Goal: Task Accomplishment & Management: Use online tool/utility

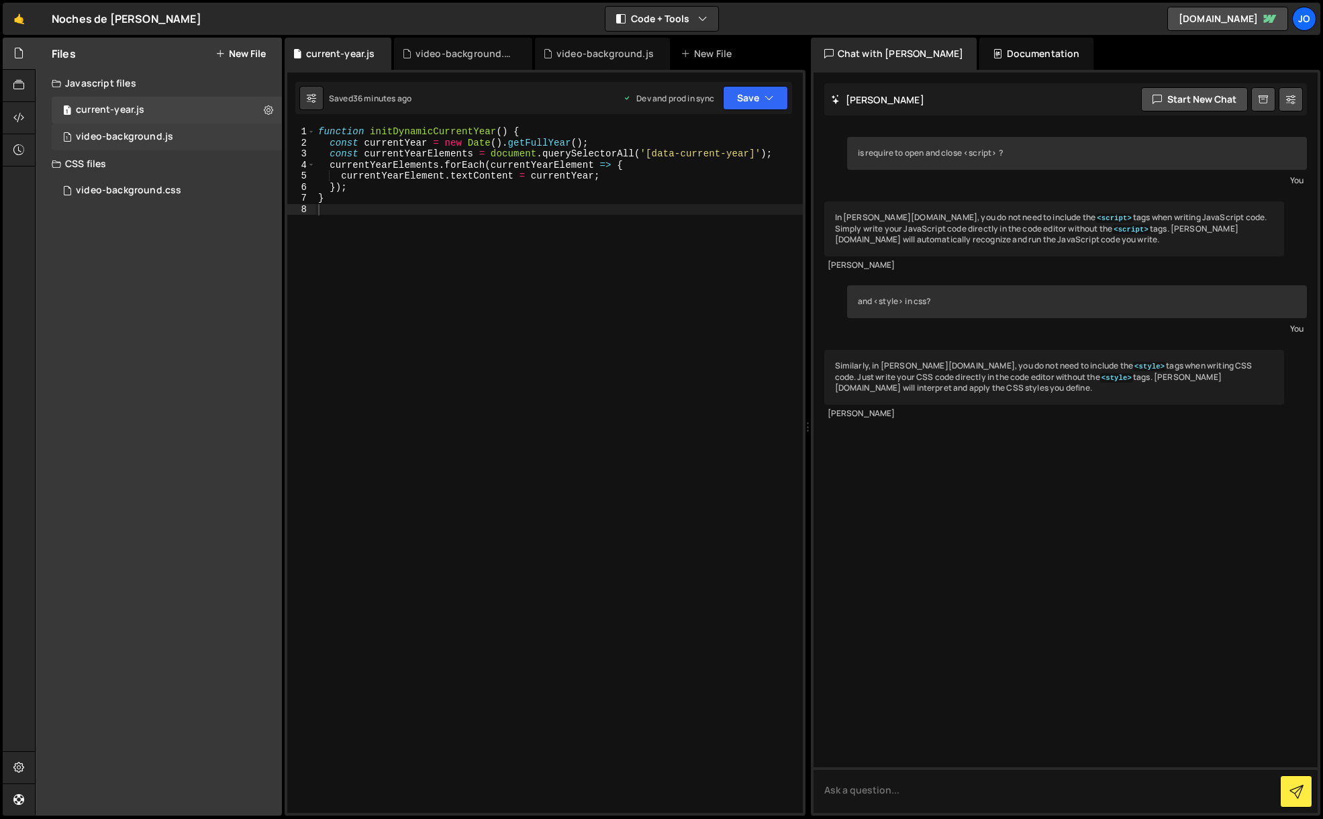
click at [170, 139] on div "video-background.js" at bounding box center [124, 137] width 97 height 12
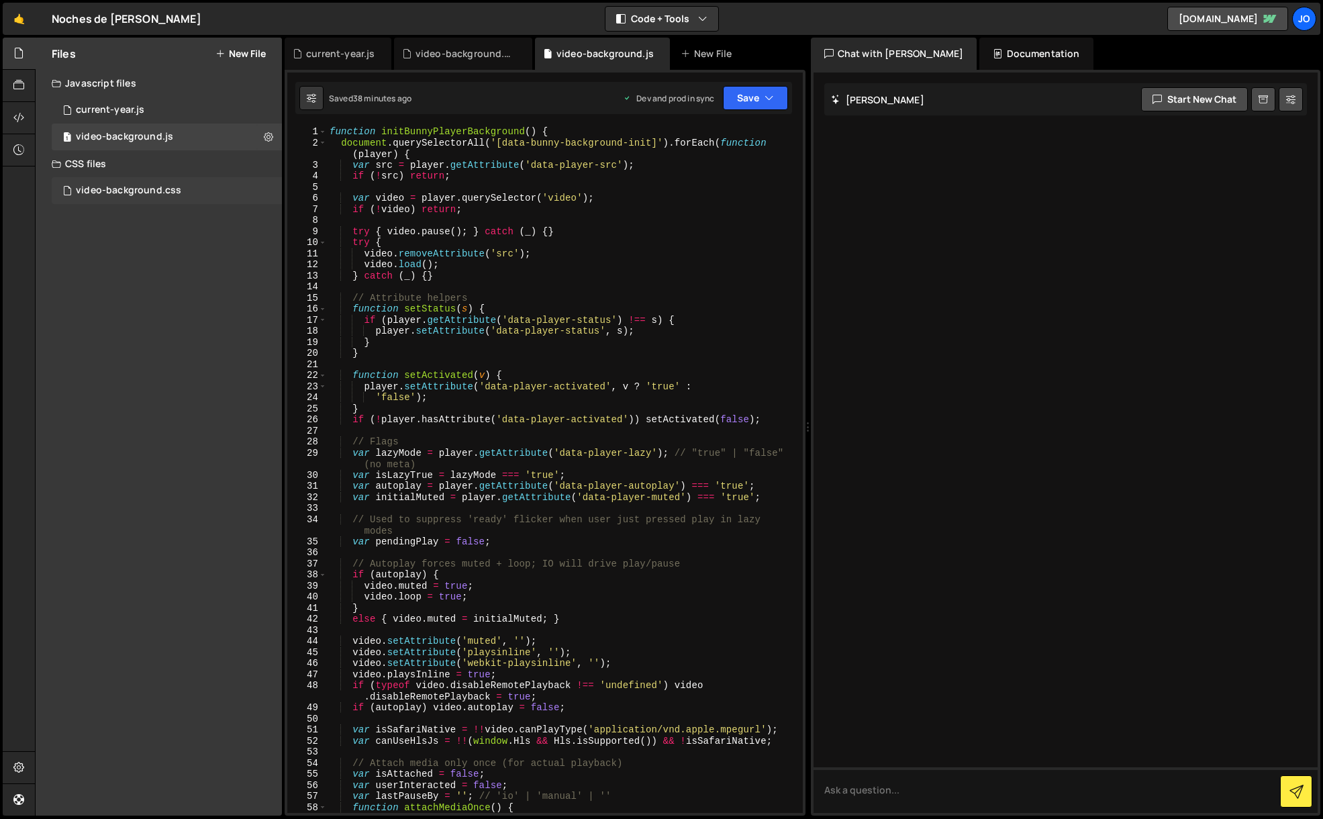
click at [121, 195] on div "video-background.css" at bounding box center [128, 191] width 105 height 12
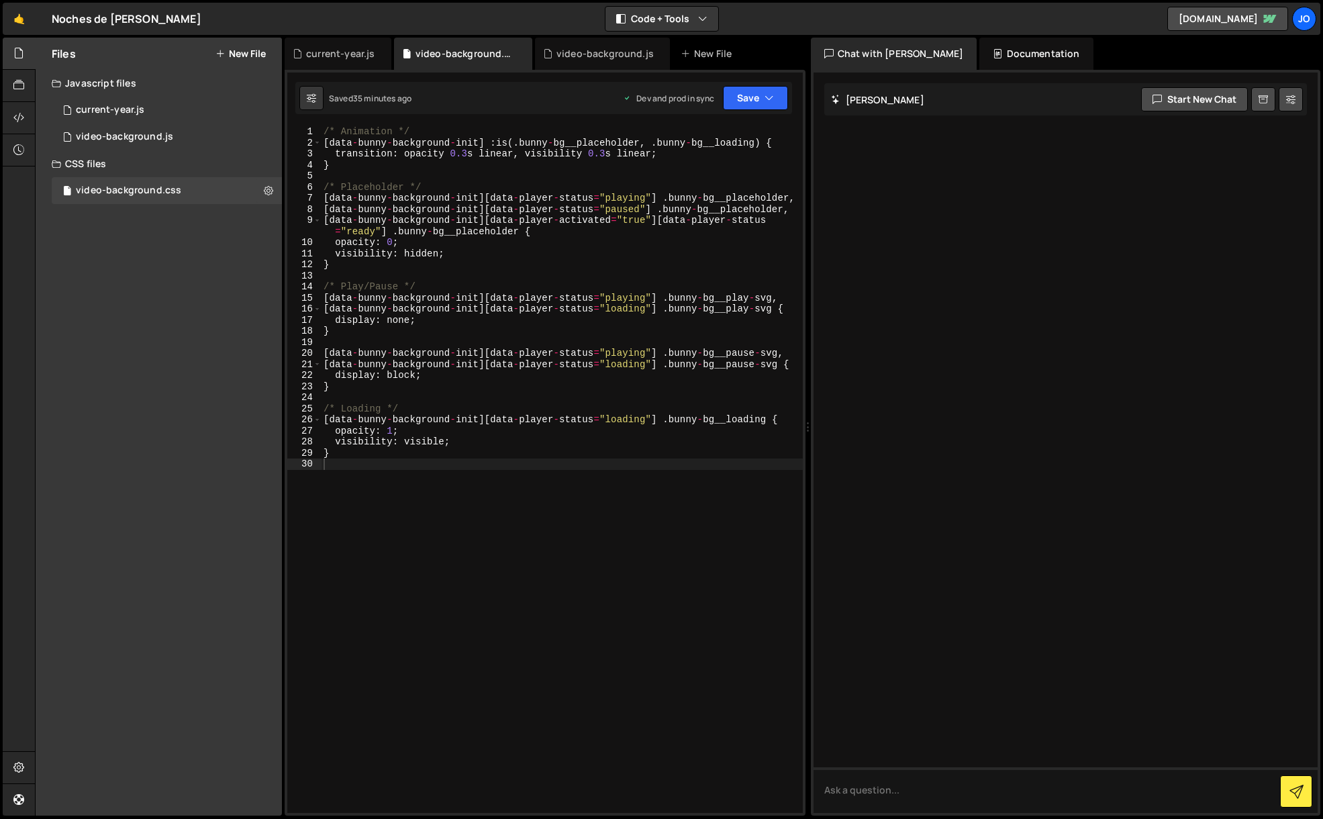
scroll to position [6, 0]
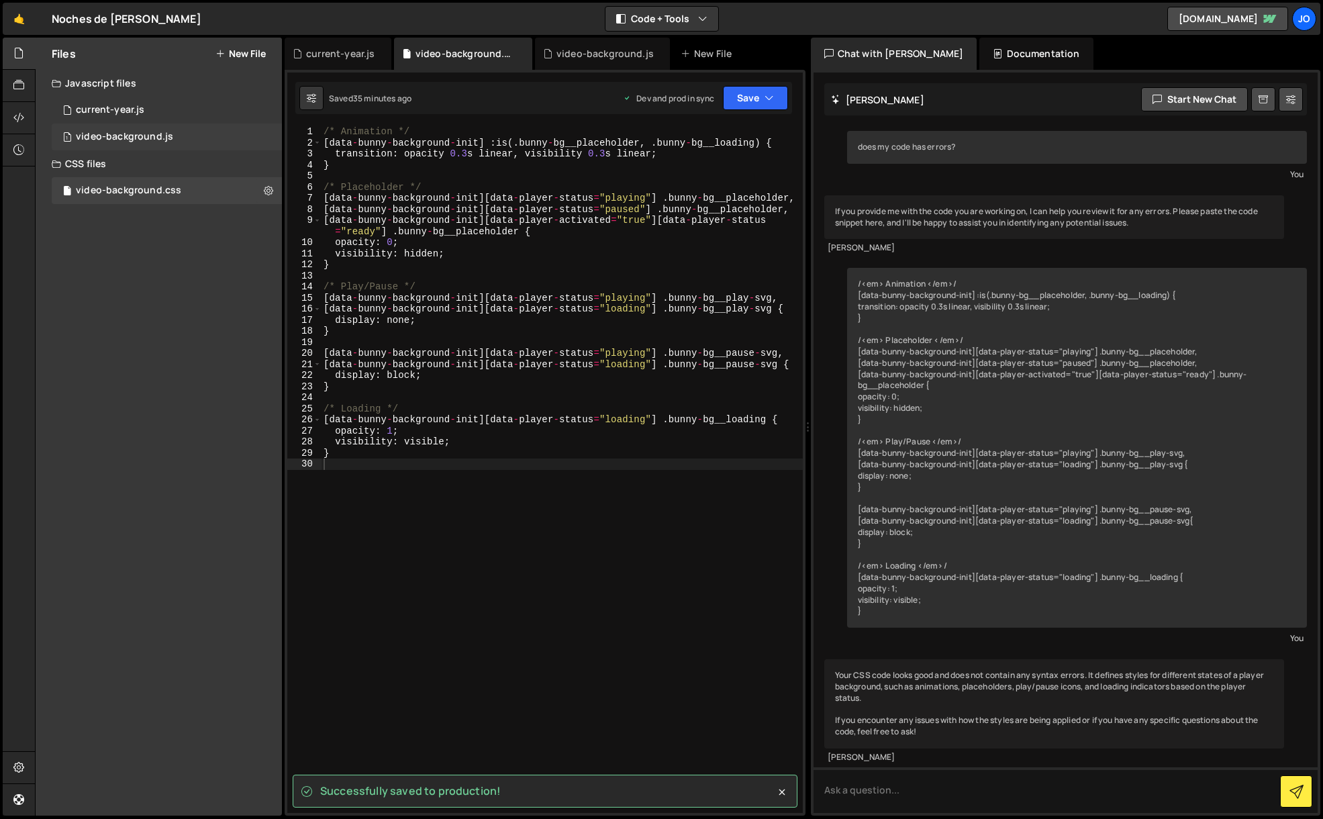
click at [162, 134] on div "video-background.js" at bounding box center [124, 137] width 97 height 12
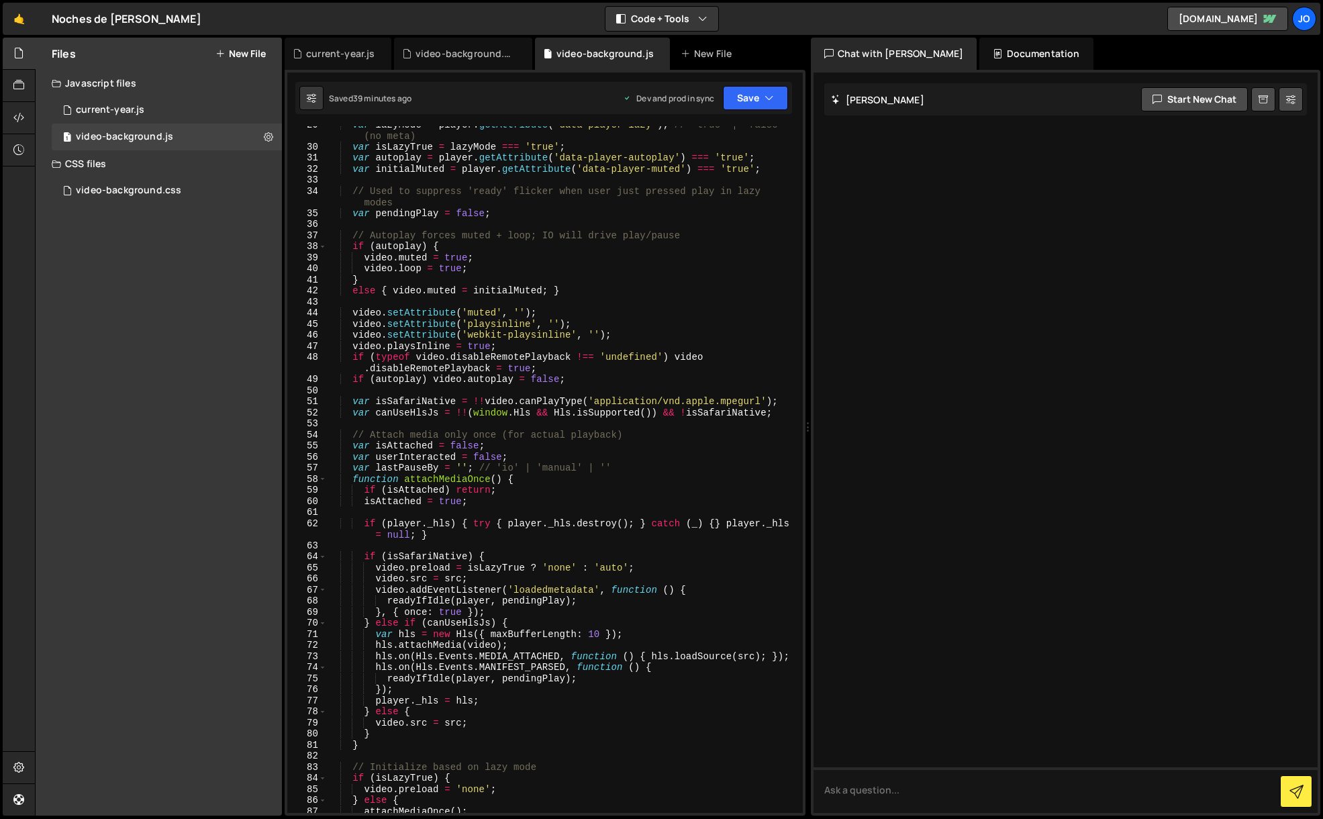
scroll to position [0, 0]
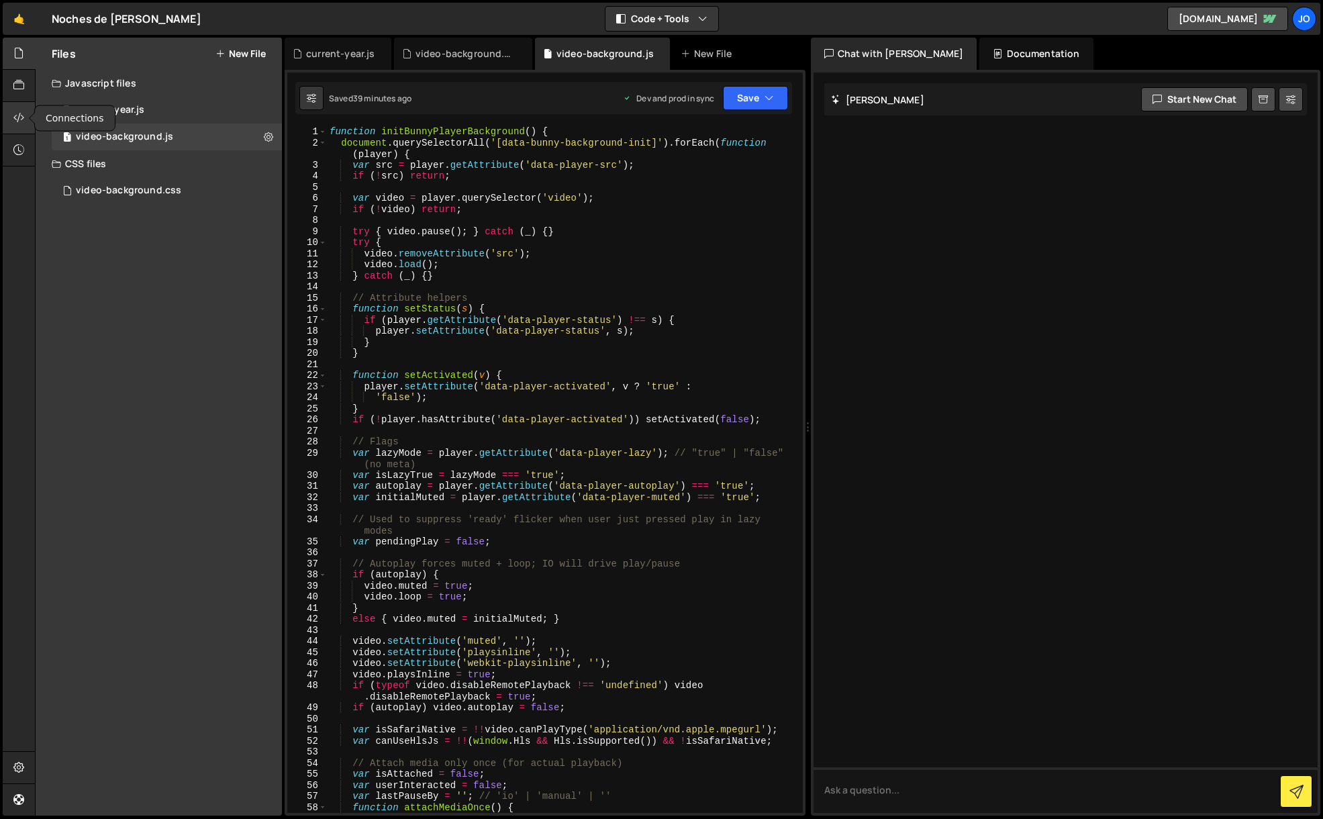
click at [23, 119] on icon at bounding box center [18, 117] width 11 height 15
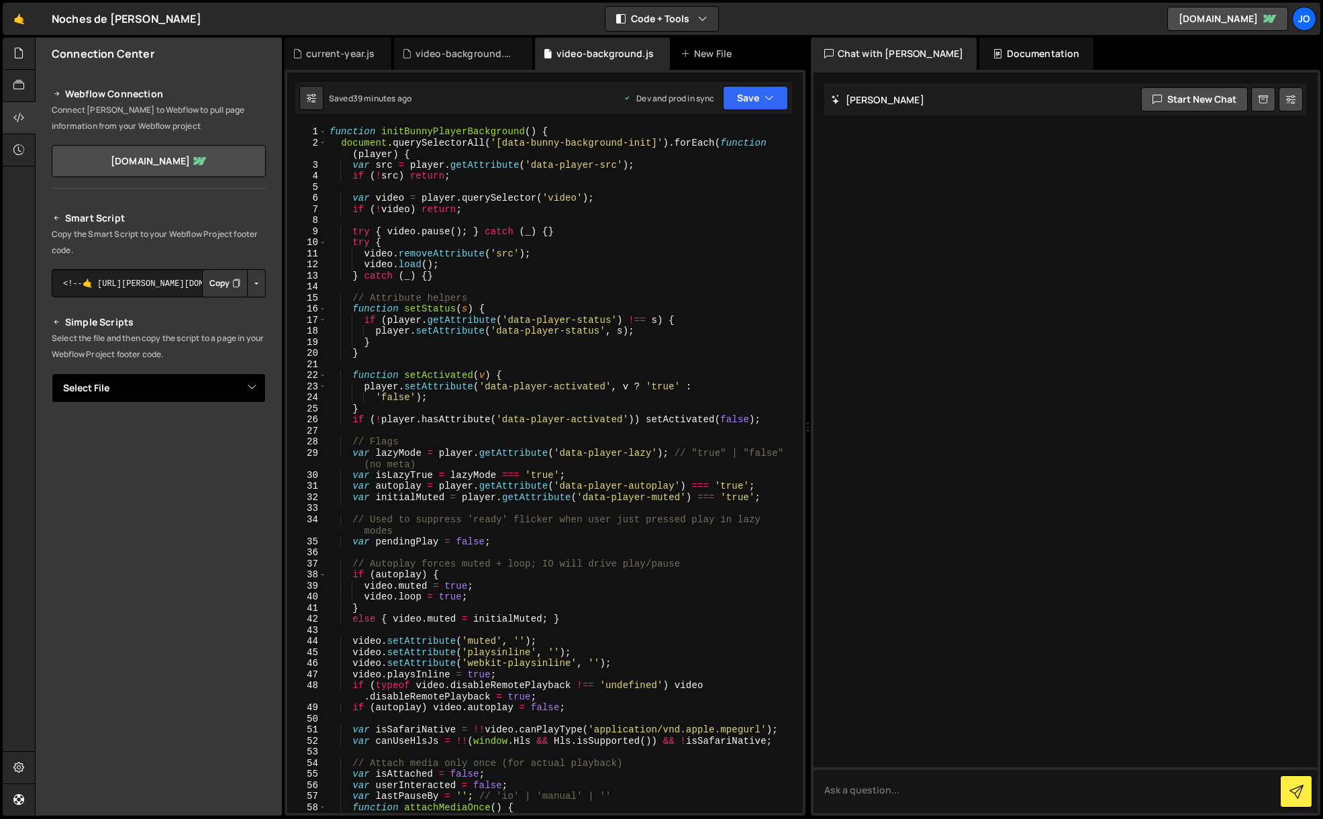
click at [230, 387] on select "Select File current-year.js video-background.js video-background.css" at bounding box center [159, 388] width 214 height 30
click at [52, 373] on select "Select File current-year.js video-background.js video-background.css" at bounding box center [159, 388] width 214 height 30
click at [255, 436] on button "Button group with nested dropdown" at bounding box center [256, 433] width 19 height 28
click at [227, 476] on link "Copy Production Script" at bounding box center [200, 477] width 132 height 19
click at [144, 387] on select "Select File current-year.js video-background.js video-background.css" at bounding box center [159, 388] width 214 height 30
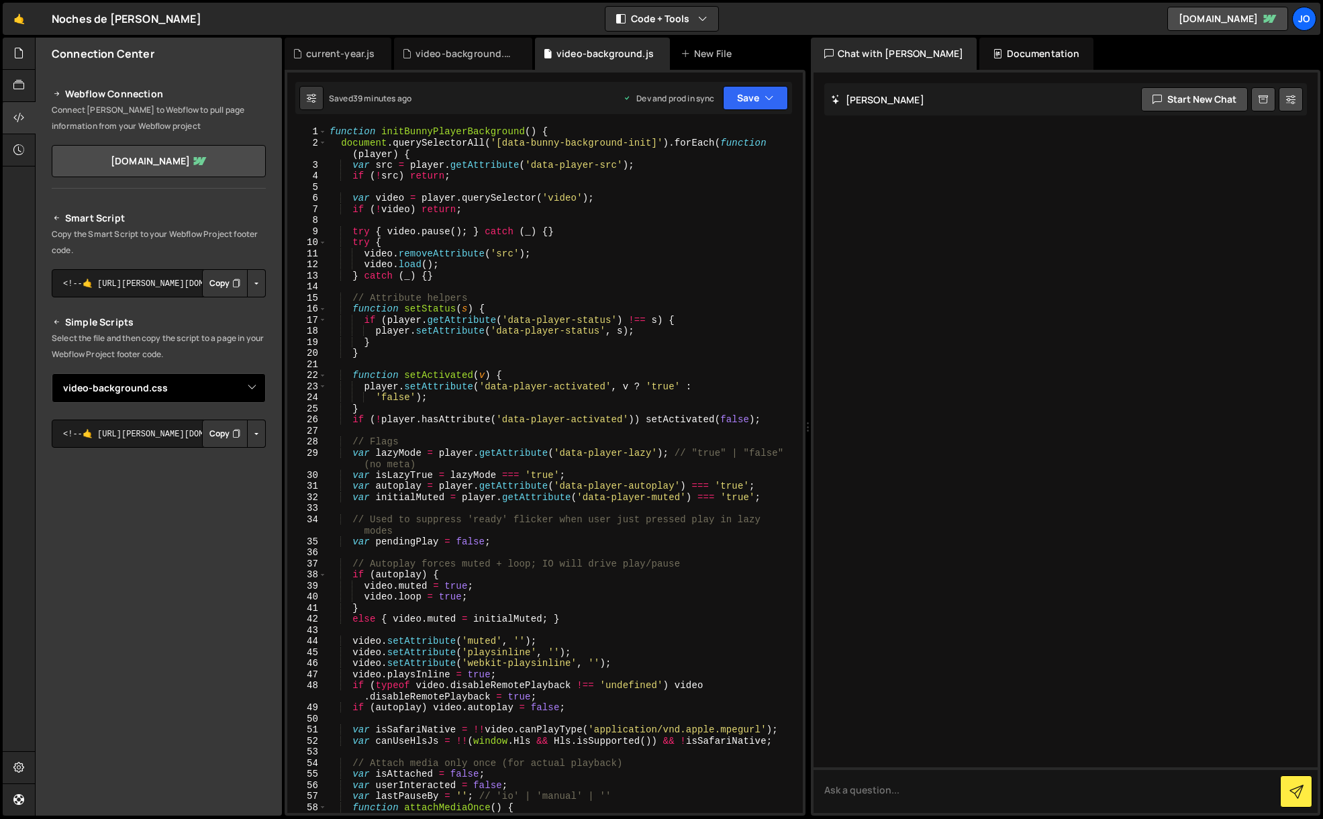
click at [52, 373] on select "Select File current-year.js video-background.js video-background.css" at bounding box center [159, 388] width 214 height 30
click at [258, 436] on button "Button group with nested dropdown" at bounding box center [256, 433] width 19 height 28
click at [234, 475] on link "Copy Production Stylesheet" at bounding box center [188, 477] width 154 height 19
click at [243, 388] on select "Select File current-year.js video-background.js video-background.css" at bounding box center [159, 388] width 214 height 30
click at [253, 388] on select "Select File current-year.js video-background.js video-background.css" at bounding box center [159, 388] width 214 height 30
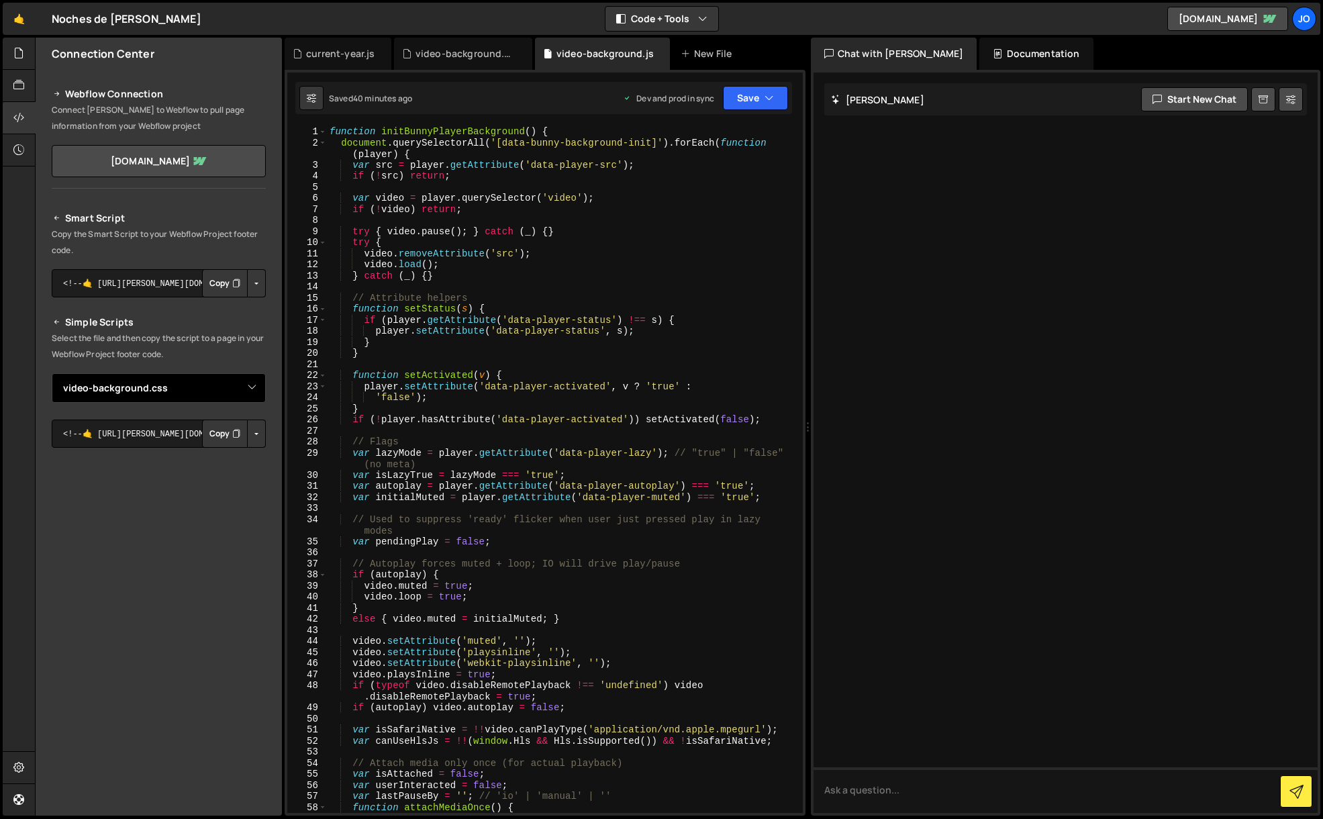
select select "47632"
click at [52, 373] on select "Select File current-year.js video-background.js video-background.css" at bounding box center [159, 388] width 214 height 30
click at [256, 435] on button "Button group with nested dropdown" at bounding box center [256, 433] width 19 height 28
click at [242, 471] on link "Copy Production Script" at bounding box center [200, 477] width 132 height 19
click at [245, 389] on select "Select File current-year.js video-background.js video-background.css" at bounding box center [159, 388] width 214 height 30
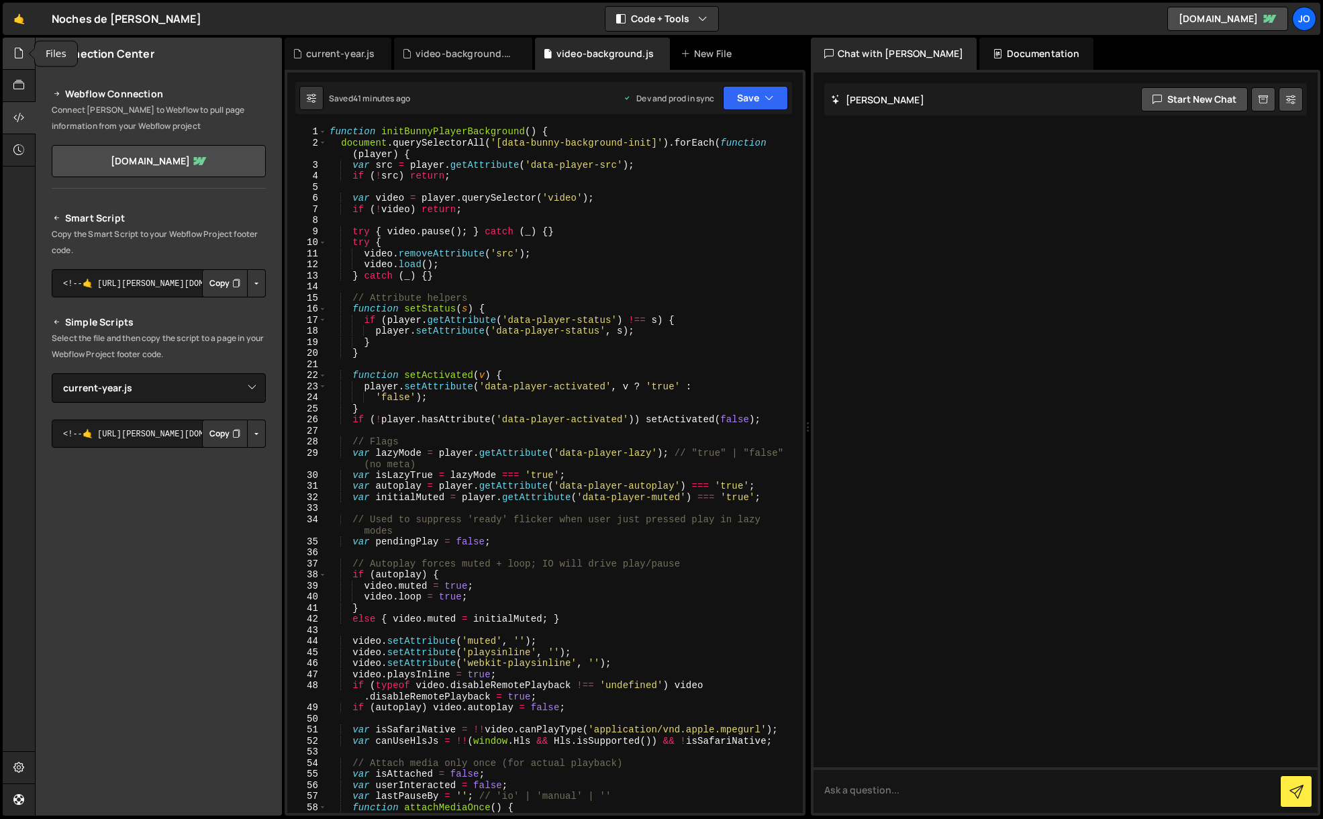
click at [19, 64] on div at bounding box center [19, 54] width 33 height 32
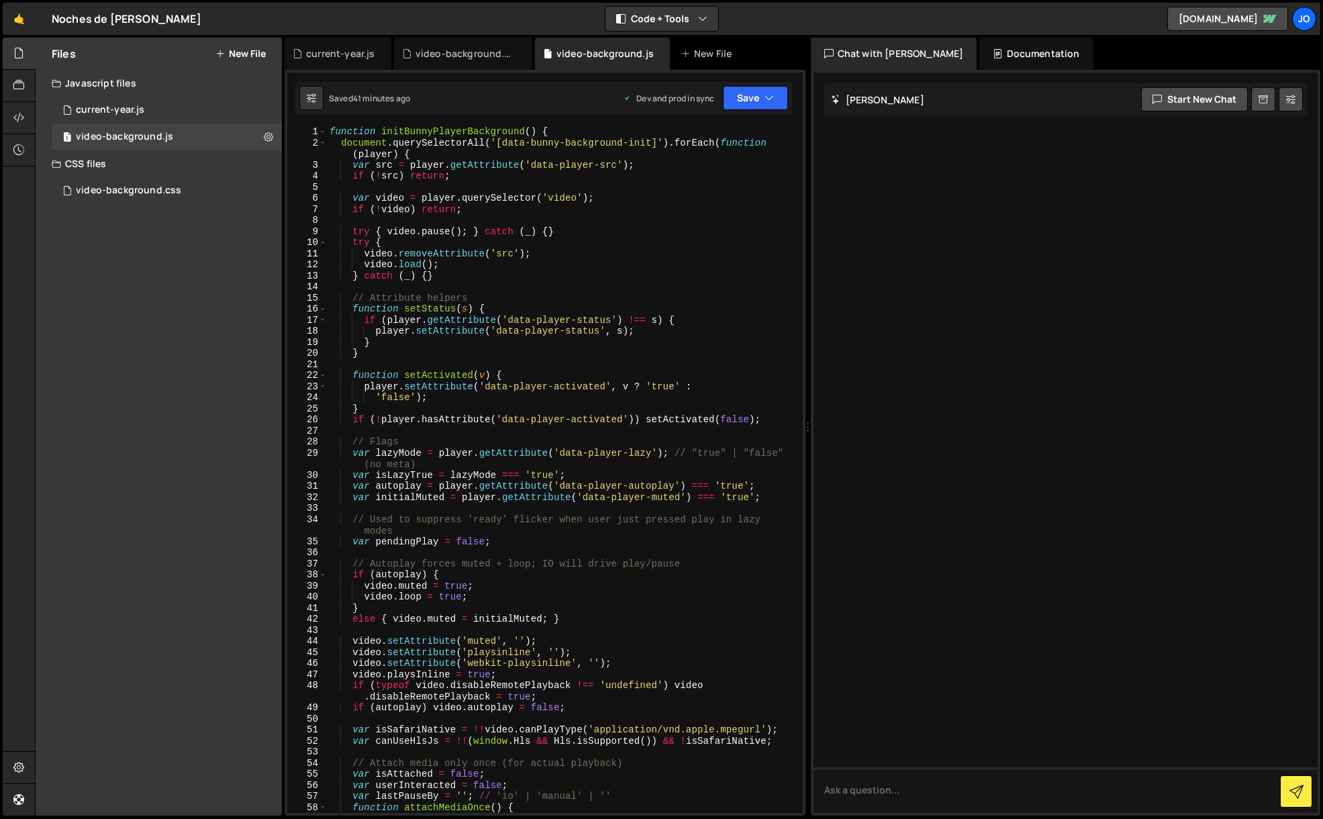
click at [409, 204] on div "function initBunnyPlayerBackground ( ) { document . querySelectorAll ( '[data-b…" at bounding box center [562, 480] width 470 height 709
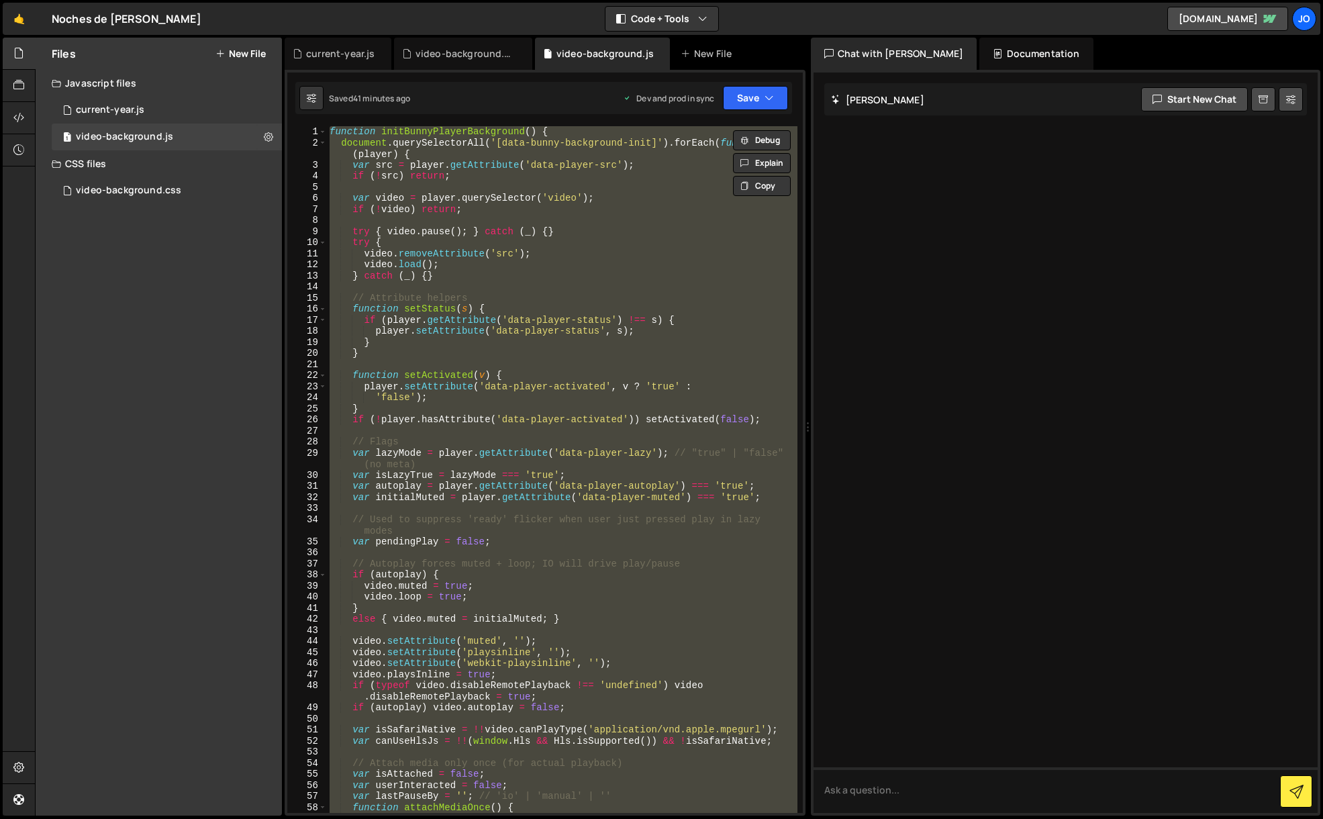
paste textarea ");"
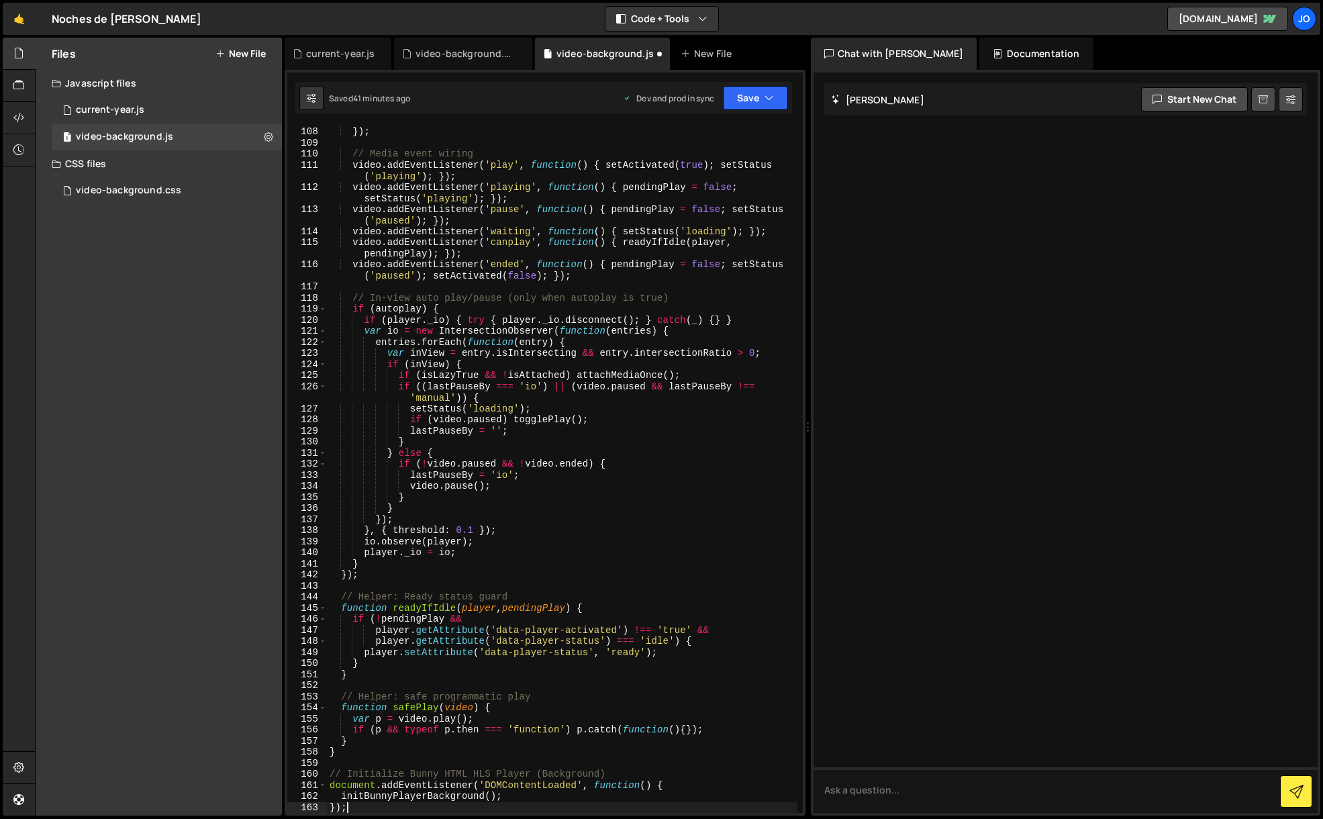
type textarea "player._io = io;"
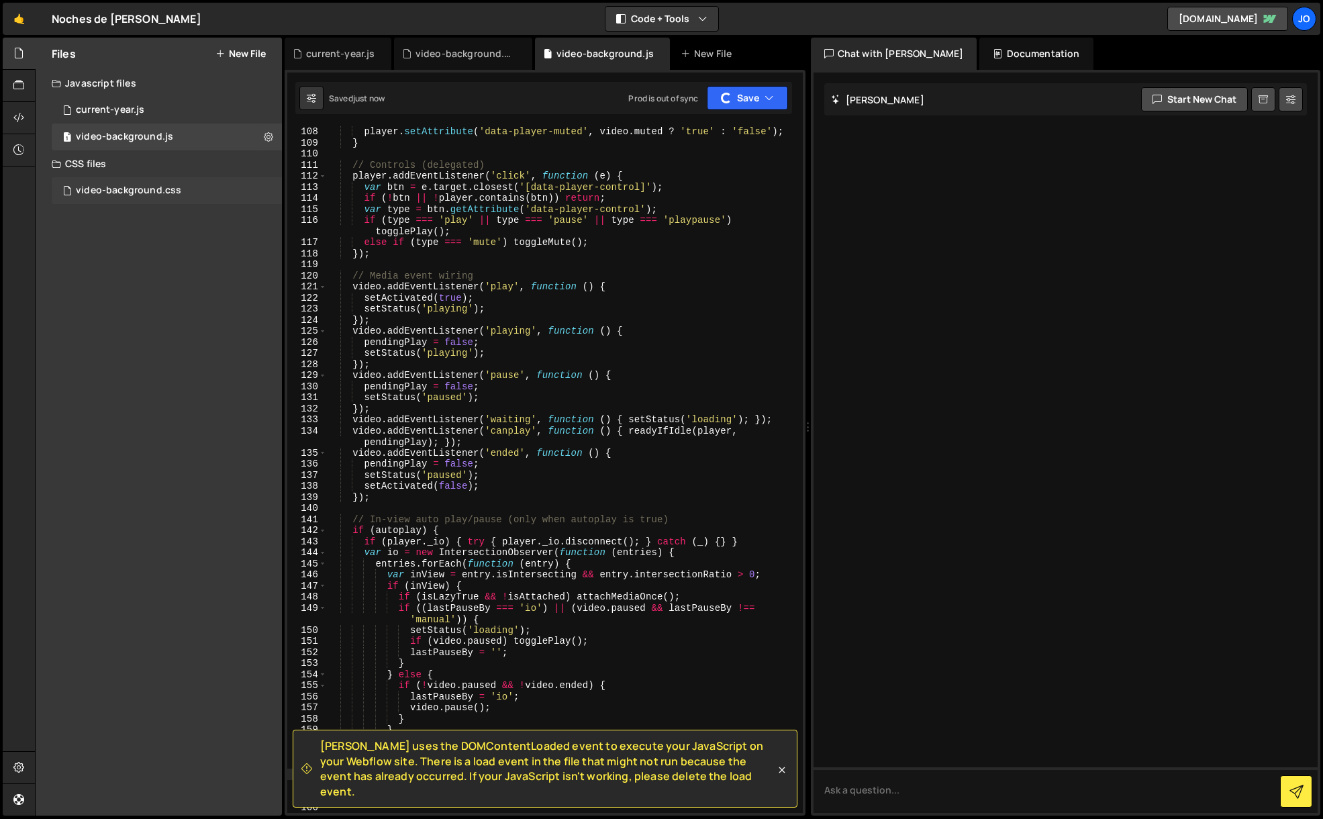
click at [130, 181] on div "video-background.css 0" at bounding box center [167, 190] width 230 height 27
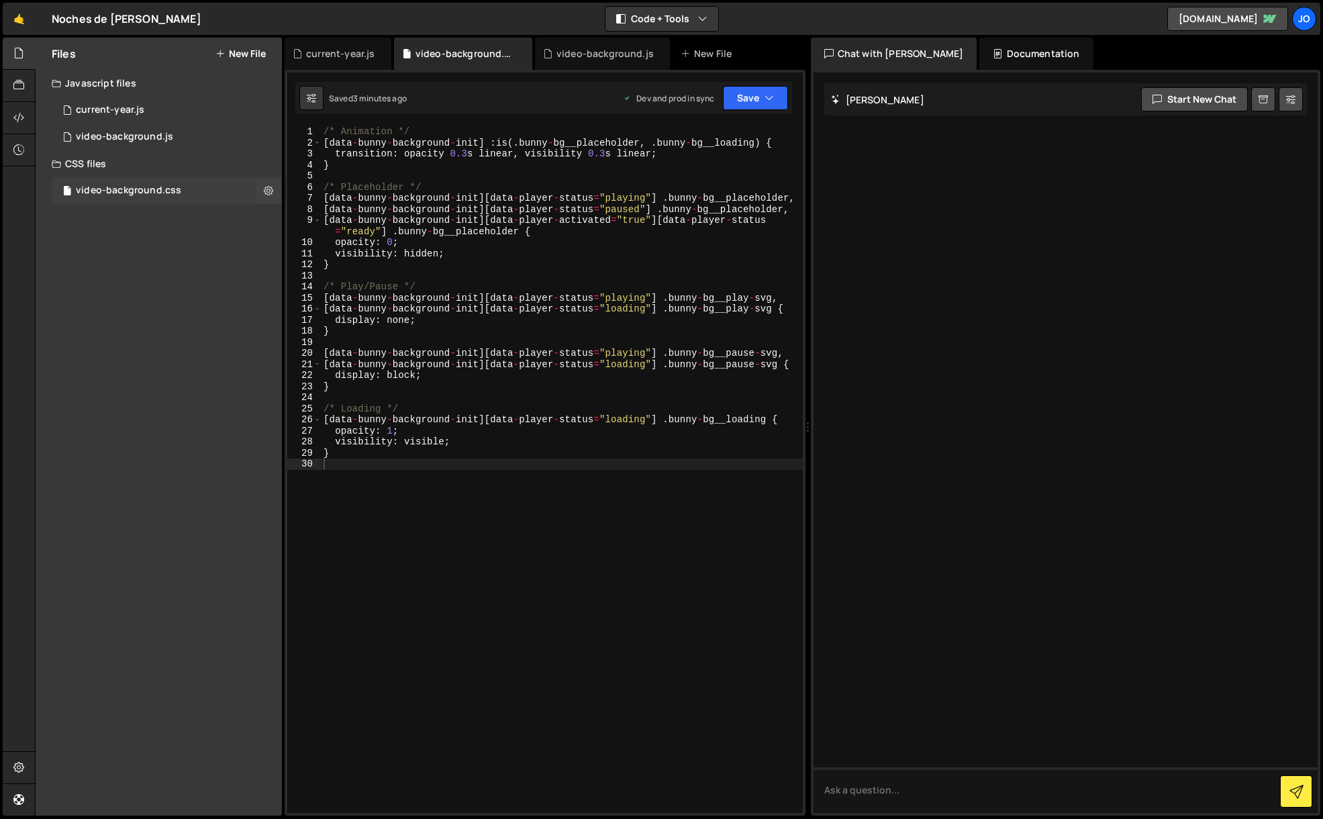
scroll to position [6, 0]
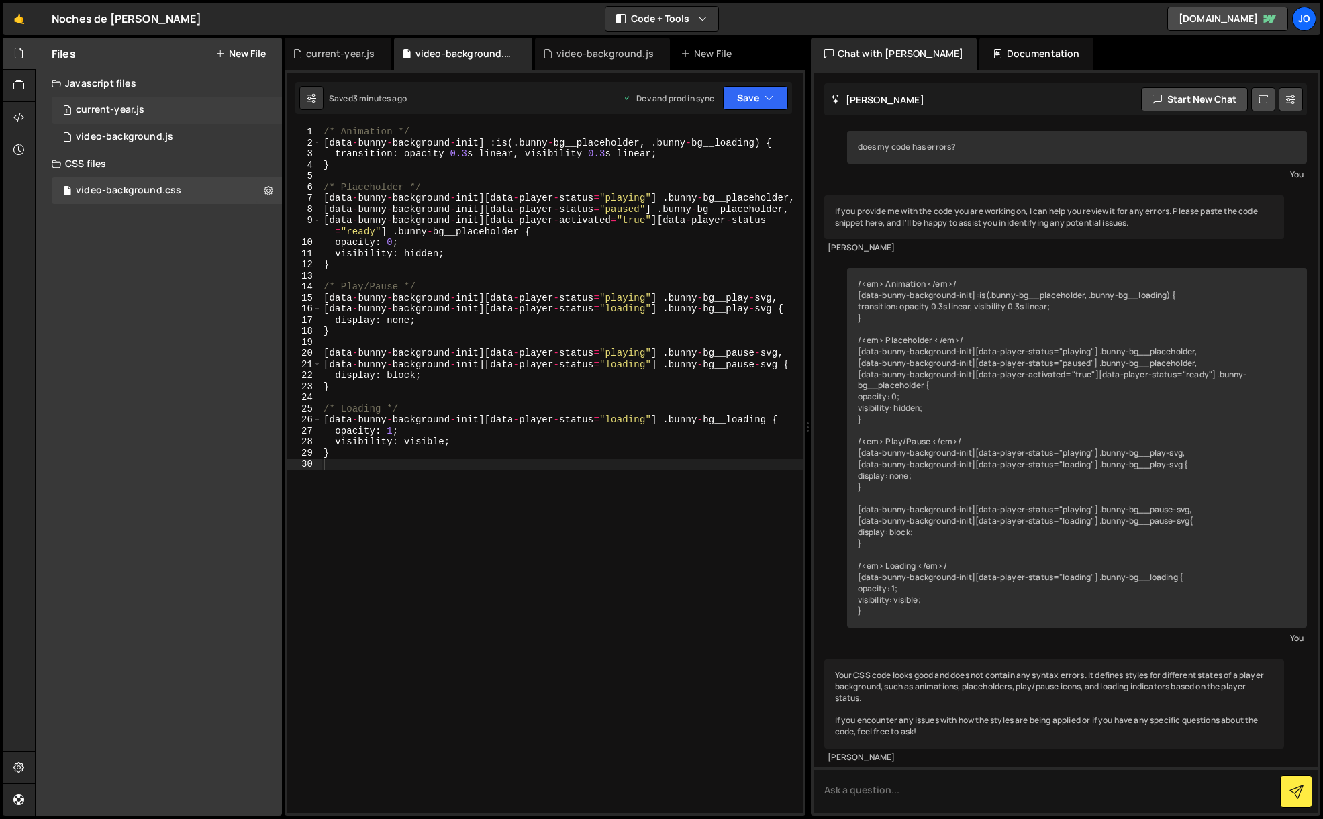
click at [117, 105] on div "current-year.js" at bounding box center [110, 110] width 68 height 12
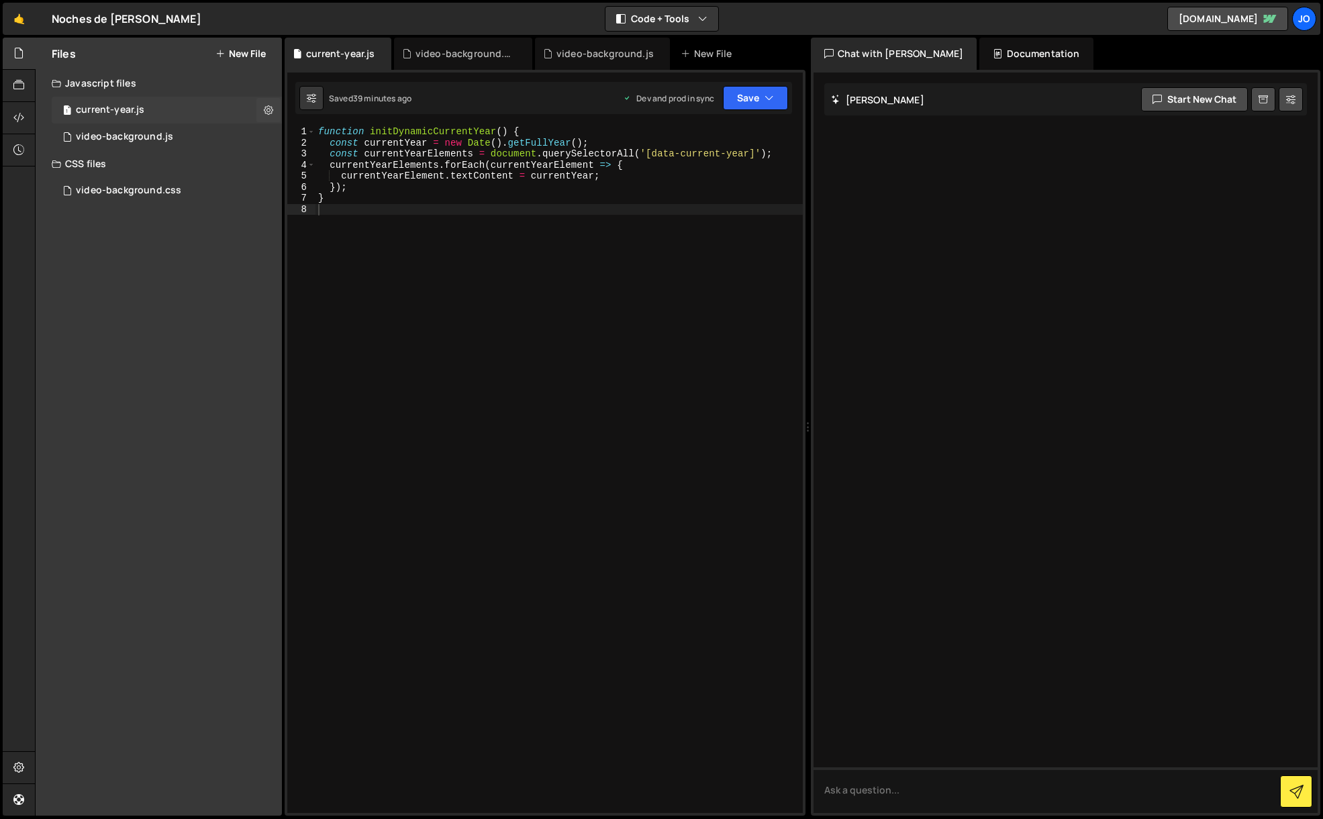
scroll to position [0, 0]
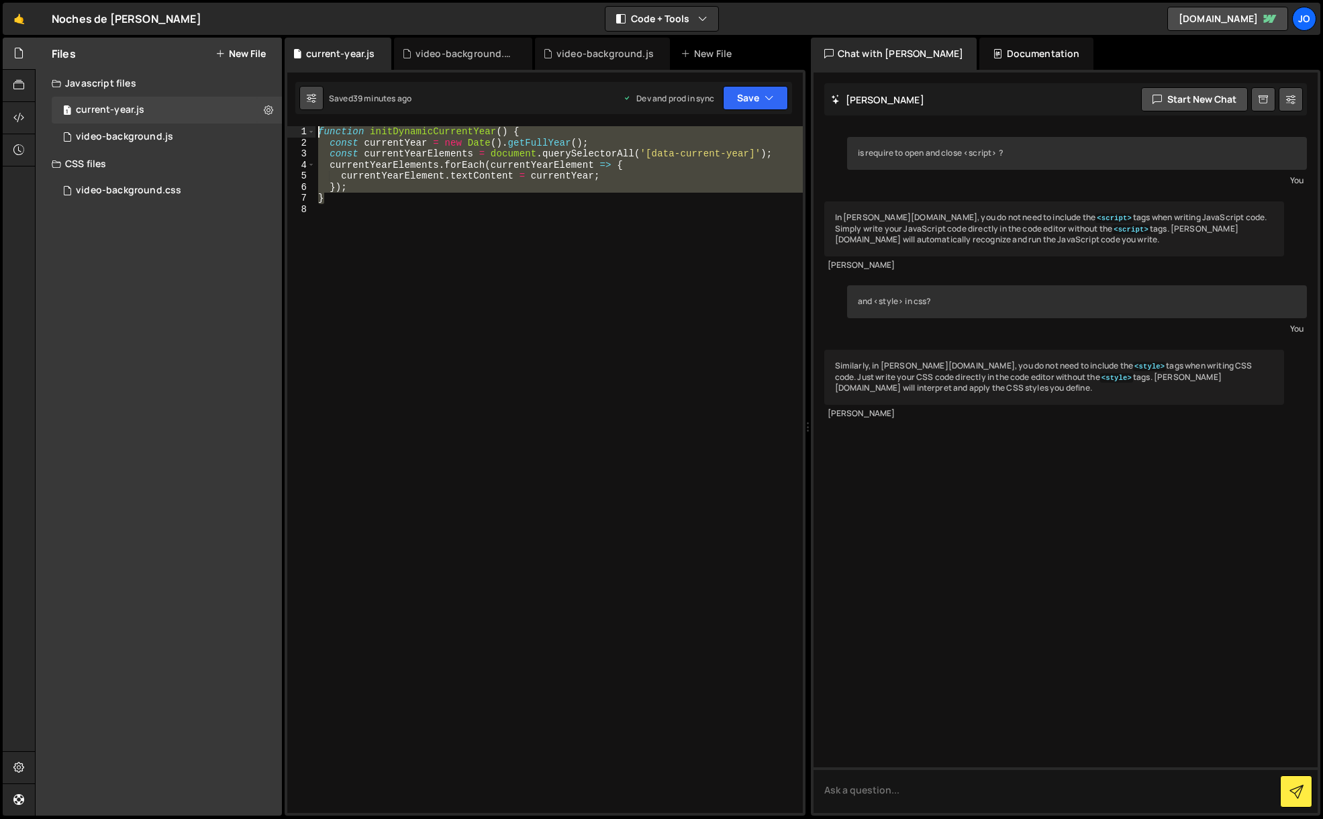
drag, startPoint x: 333, startPoint y: 201, endPoint x: 303, endPoint y: 105, distance: 101.0
click at [303, 105] on div "Debug Explain Copy current-year.js video-background.css video-background.js New…" at bounding box center [545, 427] width 521 height 778
paste textarea "}"
type textarea "});"
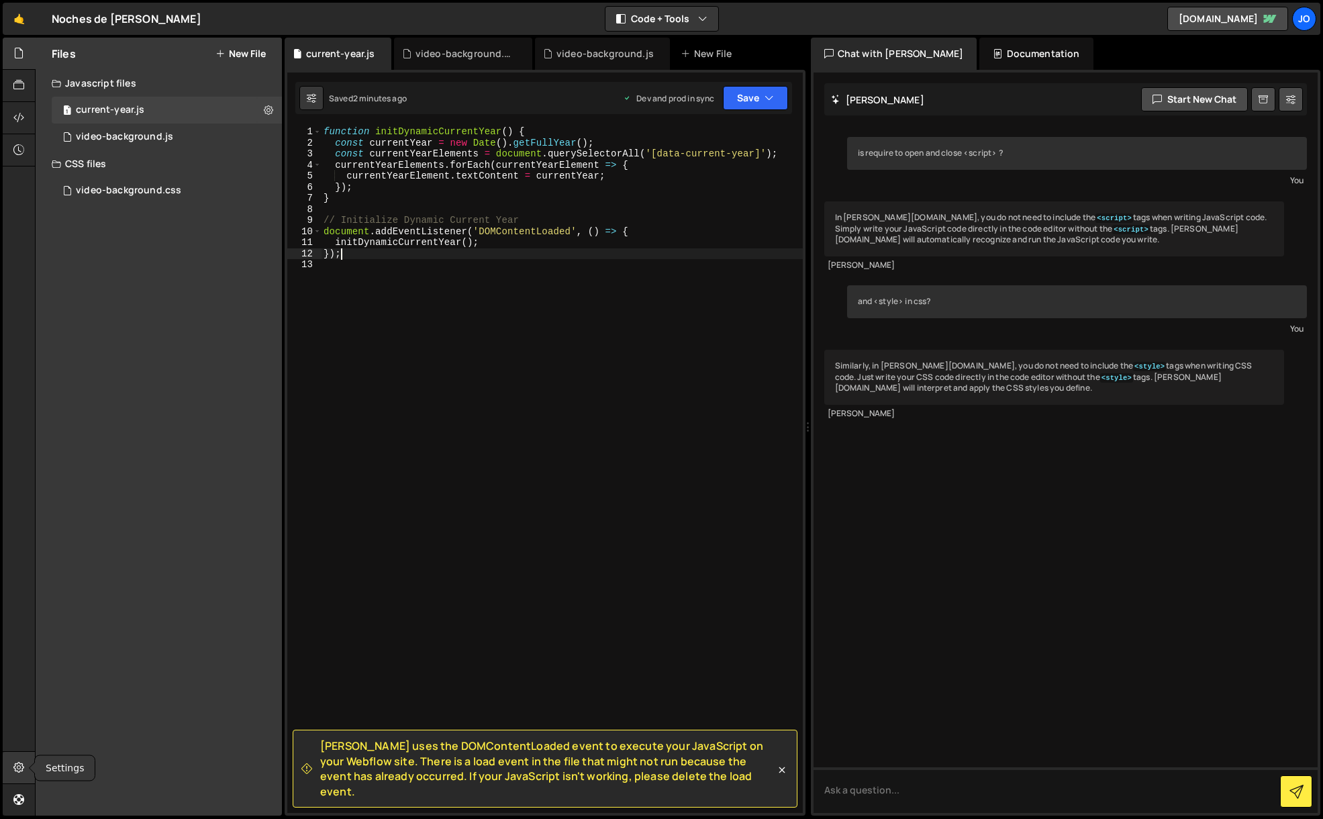
click at [18, 769] on icon at bounding box center [18, 767] width 11 height 15
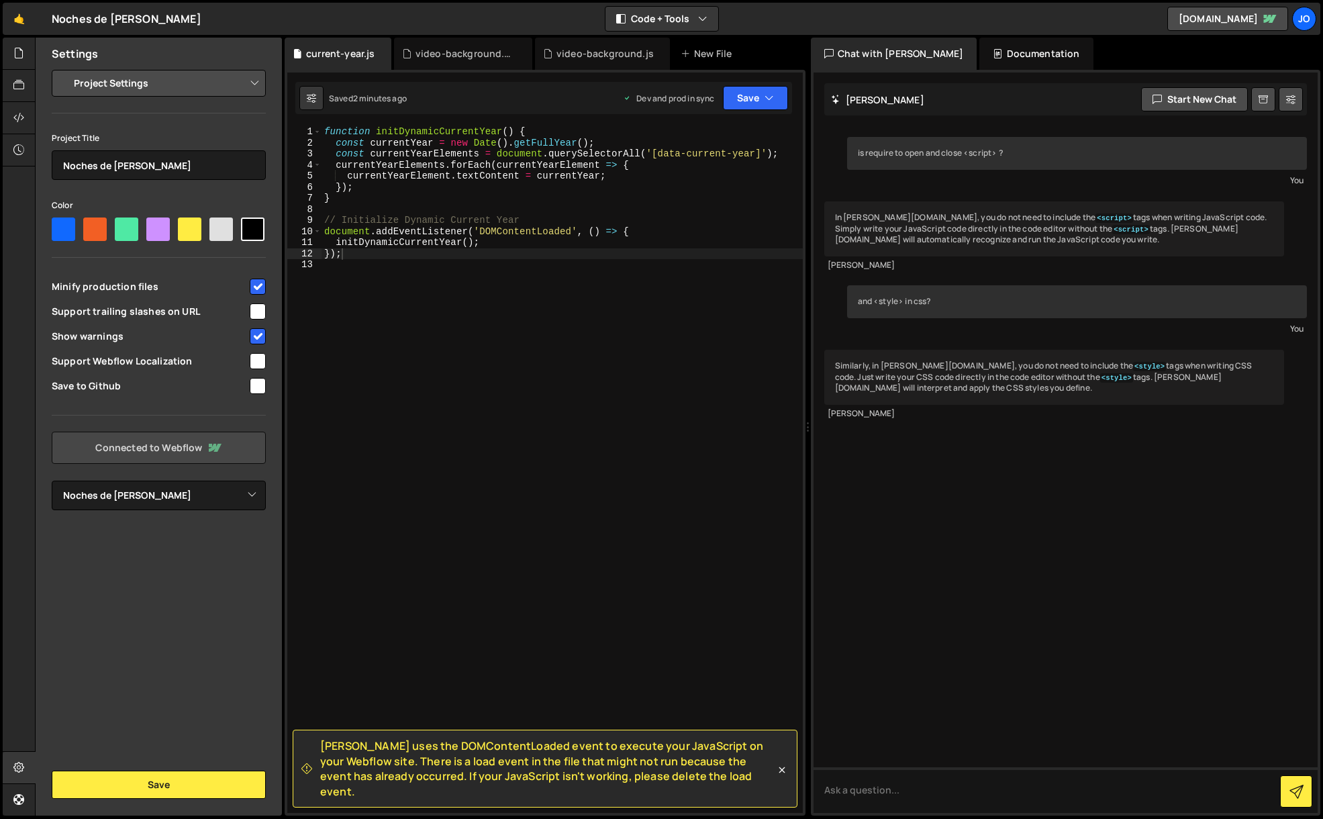
click at [183, 453] on link "Connected to Webflow" at bounding box center [159, 448] width 214 height 32
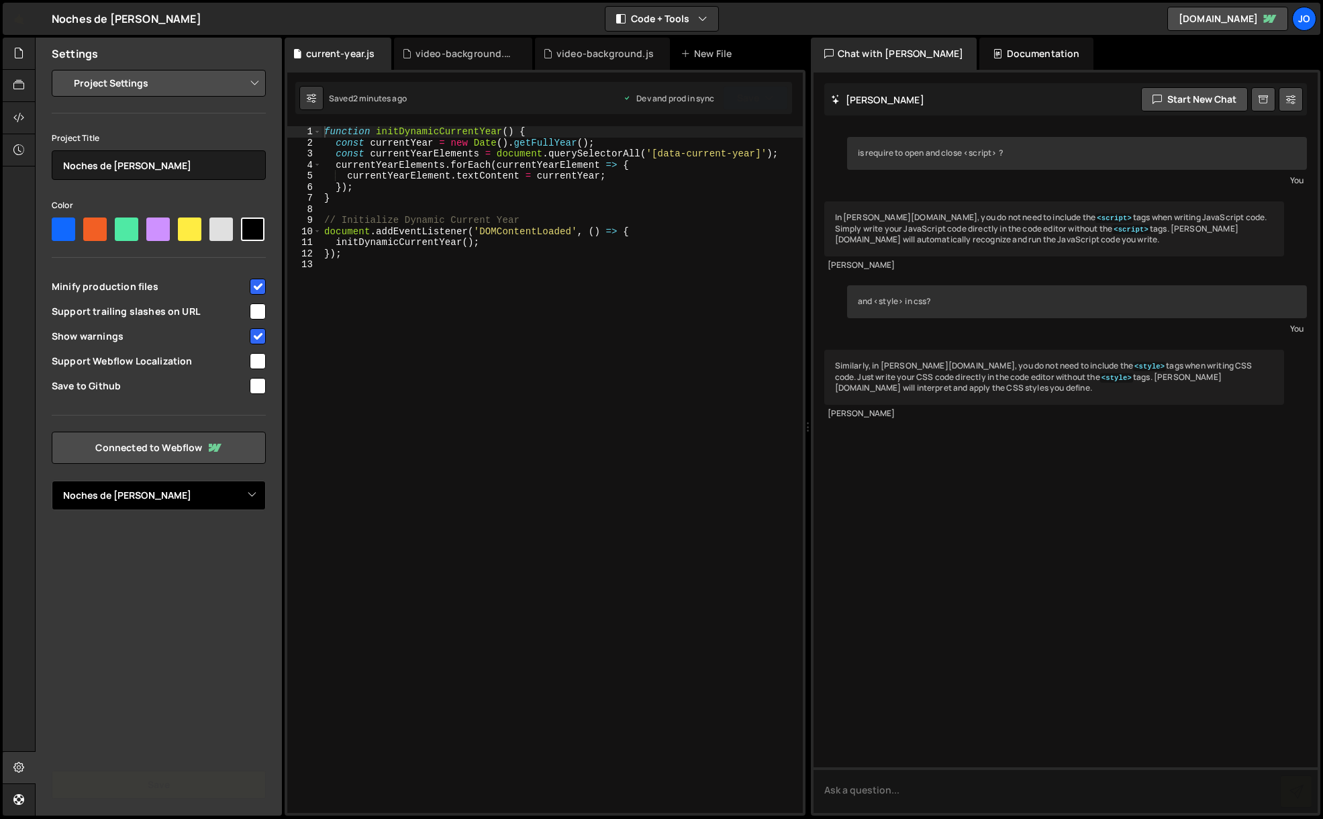
click at [187, 494] on select "Select Project thesapientsclub.com cashluna Noches de Gloria" at bounding box center [159, 495] width 214 height 30
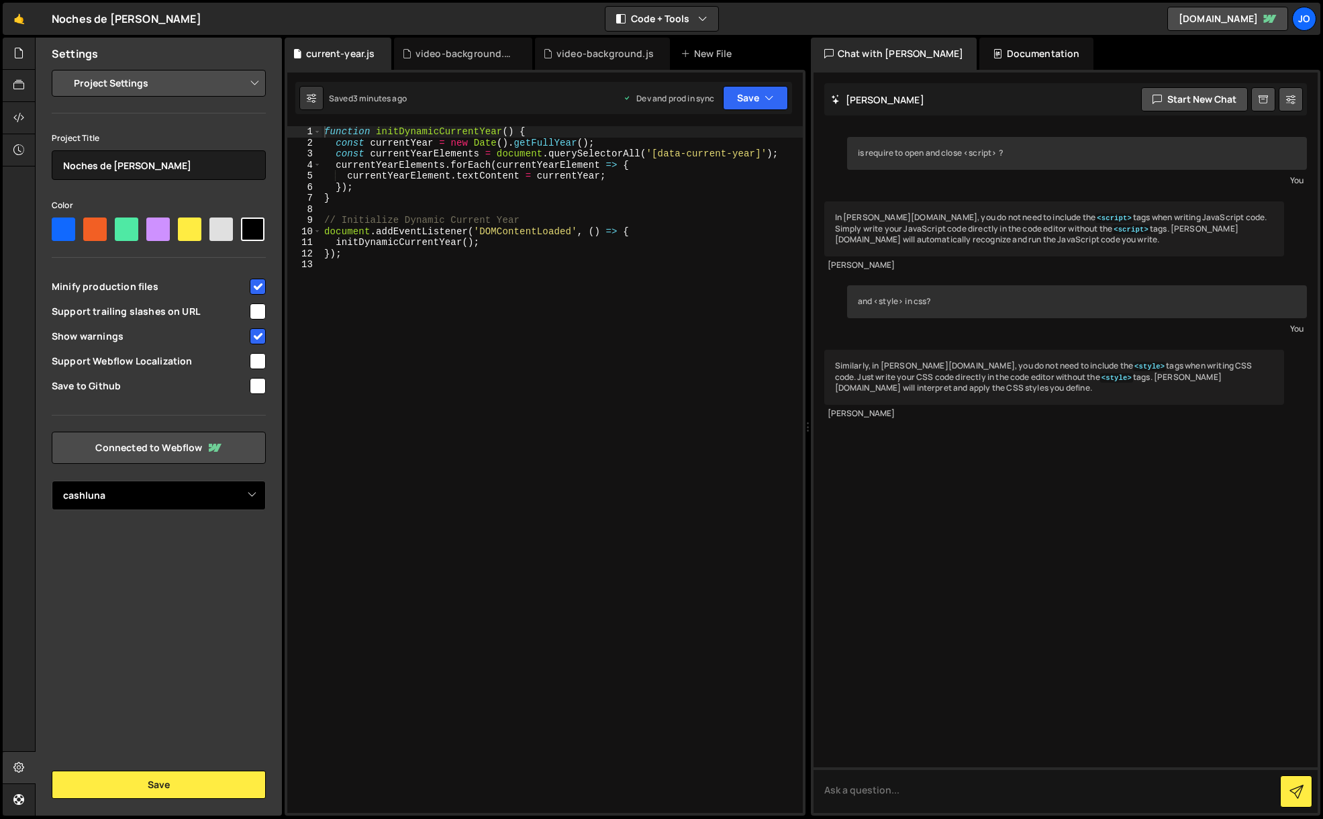
click at [52, 480] on select "Select Project thesapientsclub.com cashluna Noches de Gloria" at bounding box center [159, 495] width 214 height 30
click at [138, 556] on div "Settings Project Settings Code Editor Settings Chat Settings Project Title Noch…" at bounding box center [159, 427] width 246 height 778
click at [174, 784] on button "Save" at bounding box center [159, 784] width 214 height 28
click at [164, 497] on select "Select Project thesapientsclub.com cashluna Noches de Gloria" at bounding box center [159, 495] width 214 height 30
select select "68d8e08eeedae7e175e5ba56"
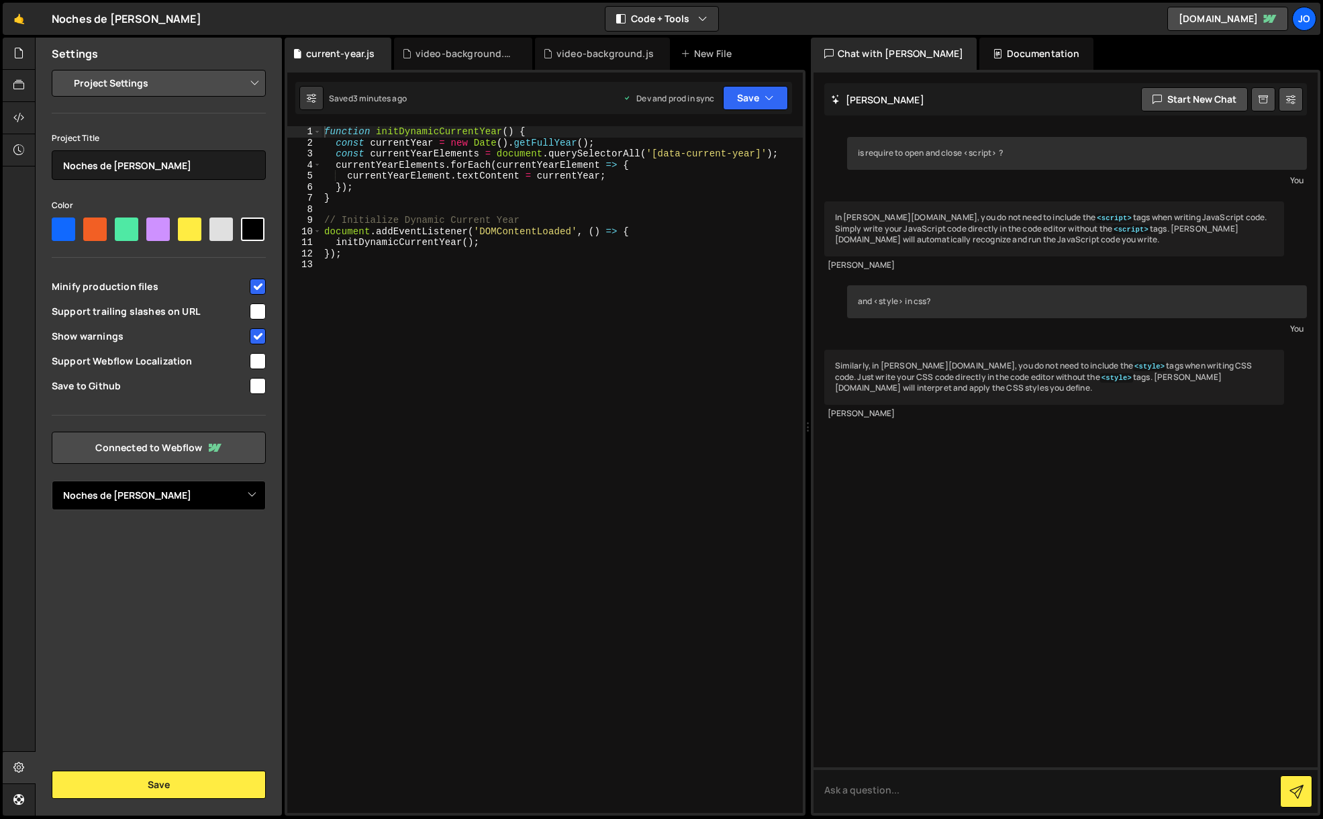
click at [52, 480] on select "Select Project thesapientsclub.com cashluna Noches de Gloria" at bounding box center [159, 495] width 214 height 30
click at [164, 788] on button "Save" at bounding box center [159, 784] width 214 height 28
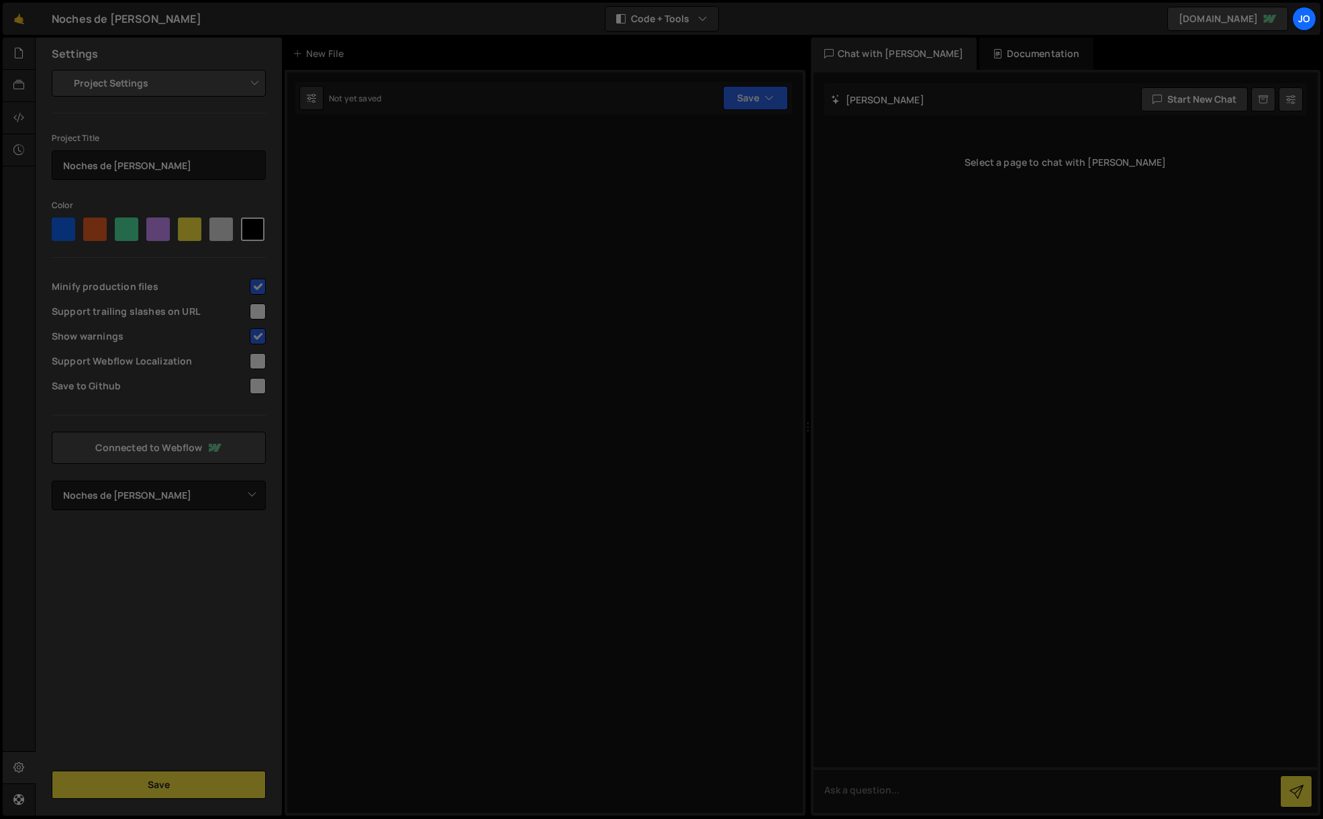
select select "68d8e08eeedae7e175e5ba56"
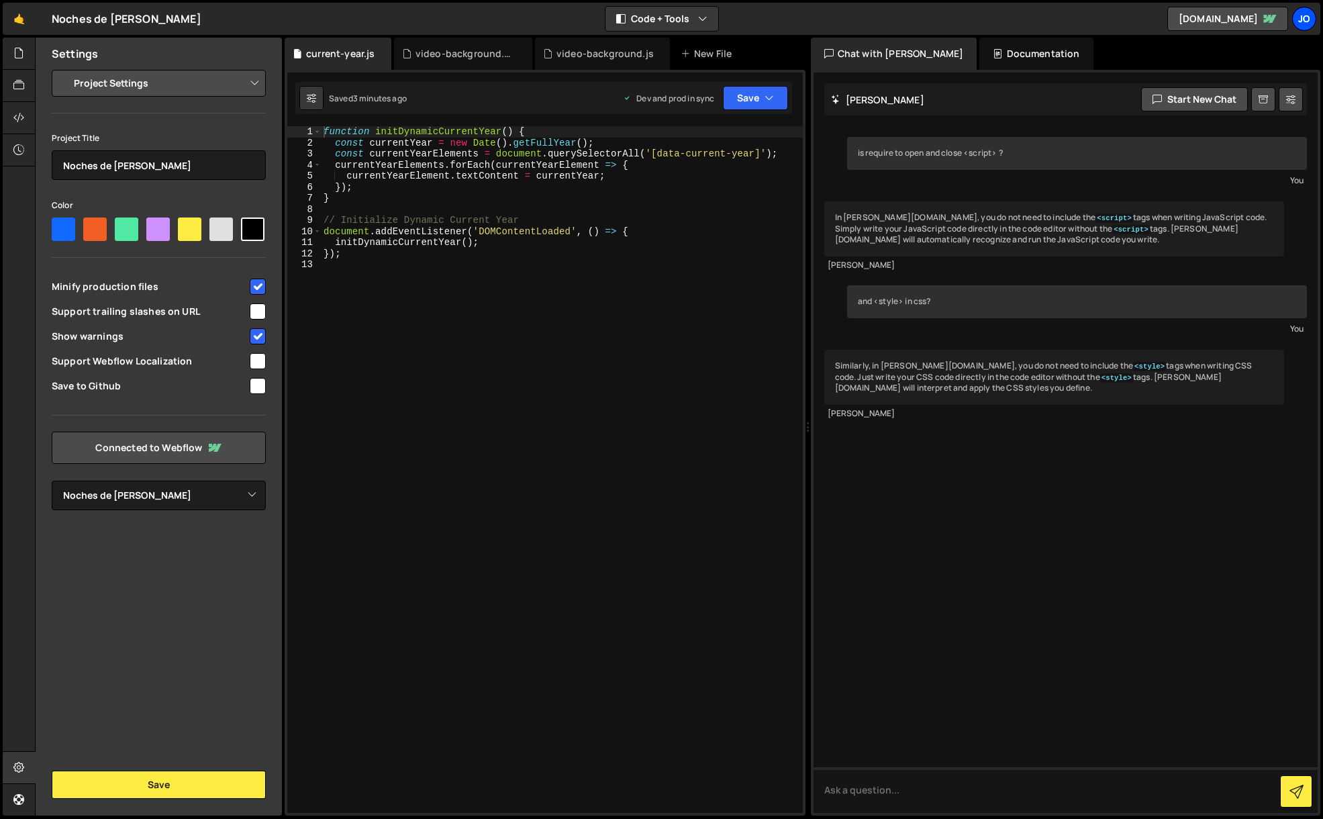
click at [1305, 21] on div "jo" at bounding box center [1304, 19] width 24 height 24
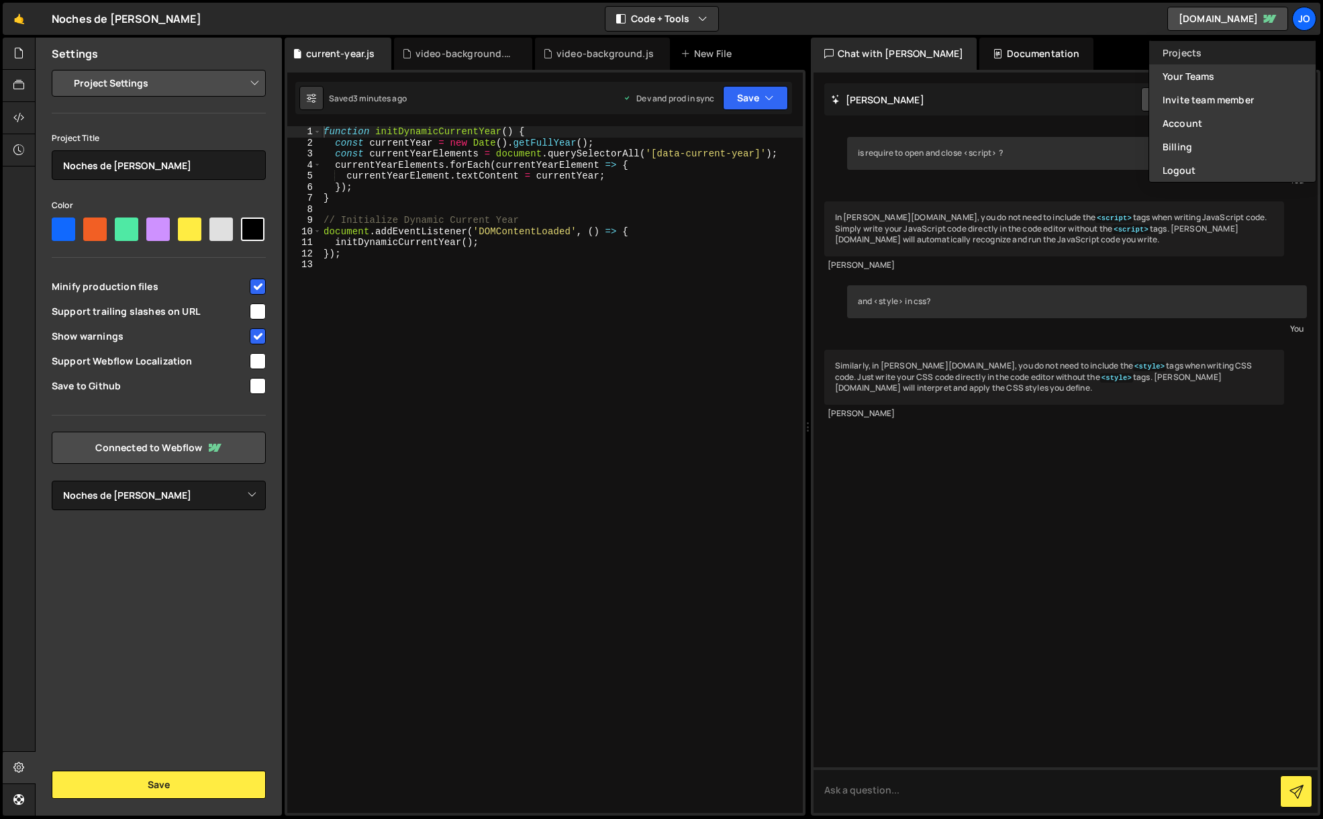
click at [1213, 52] on link "Projects" at bounding box center [1232, 52] width 166 height 23
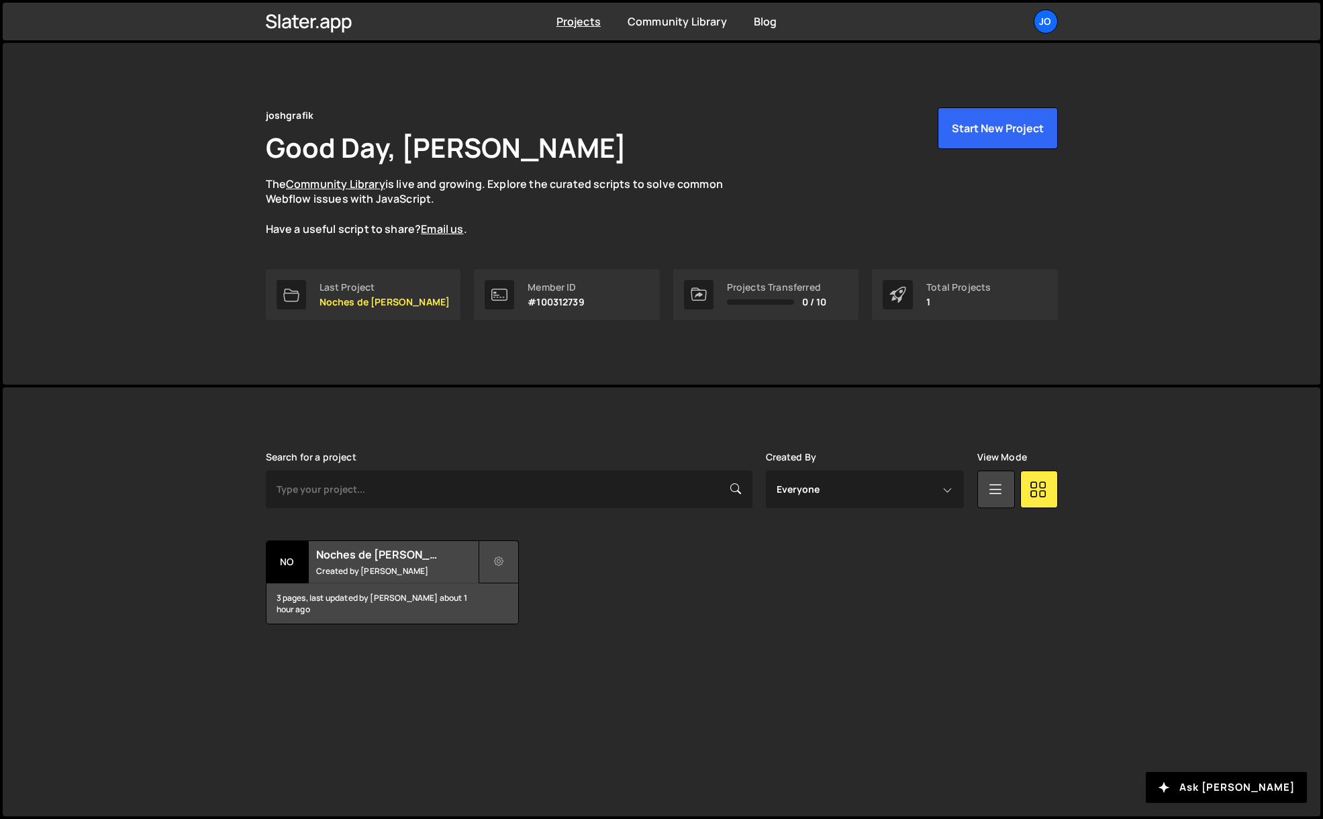
click at [505, 556] on button at bounding box center [498, 561] width 40 height 43
click at [550, 596] on link "Transfer Project" at bounding box center [559, 593] width 160 height 21
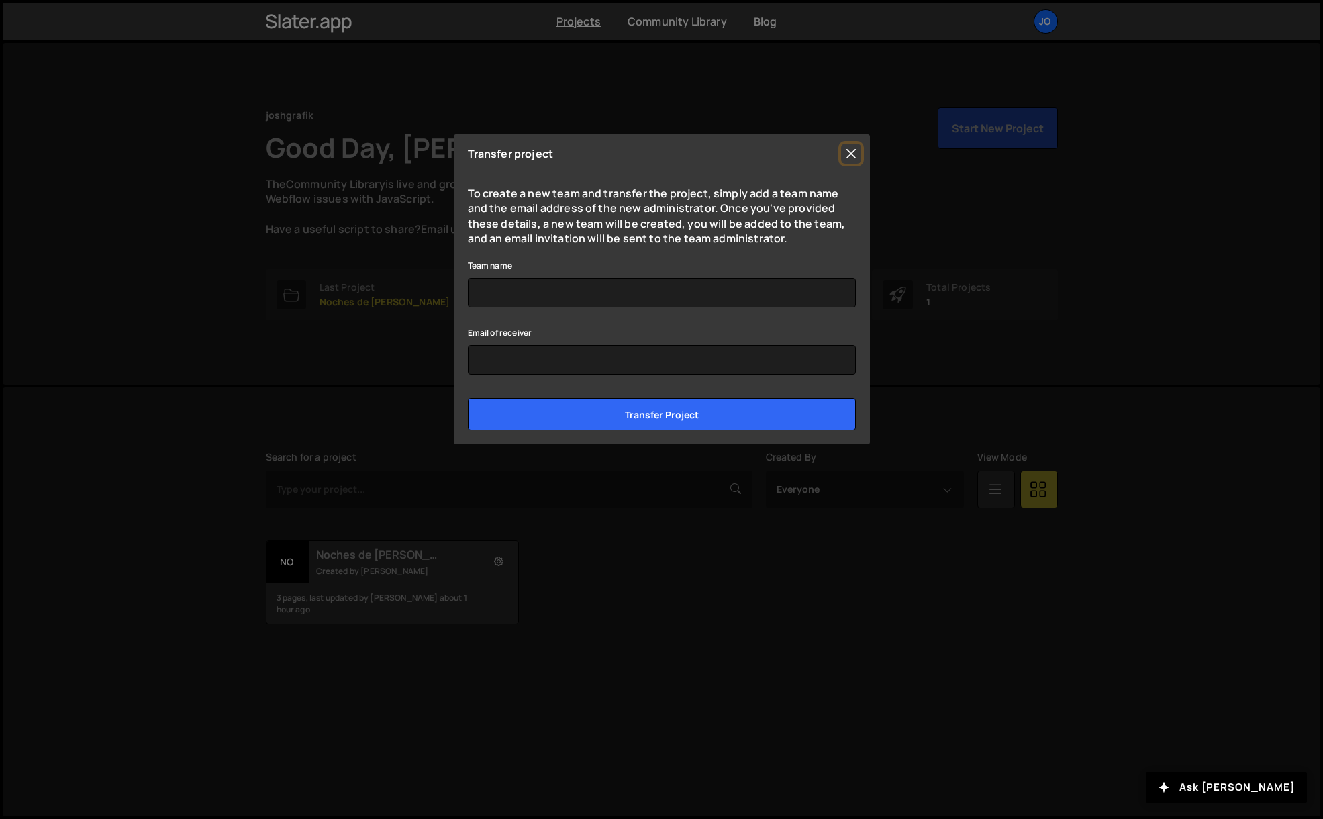
click at [850, 158] on button "Close" at bounding box center [851, 154] width 20 height 20
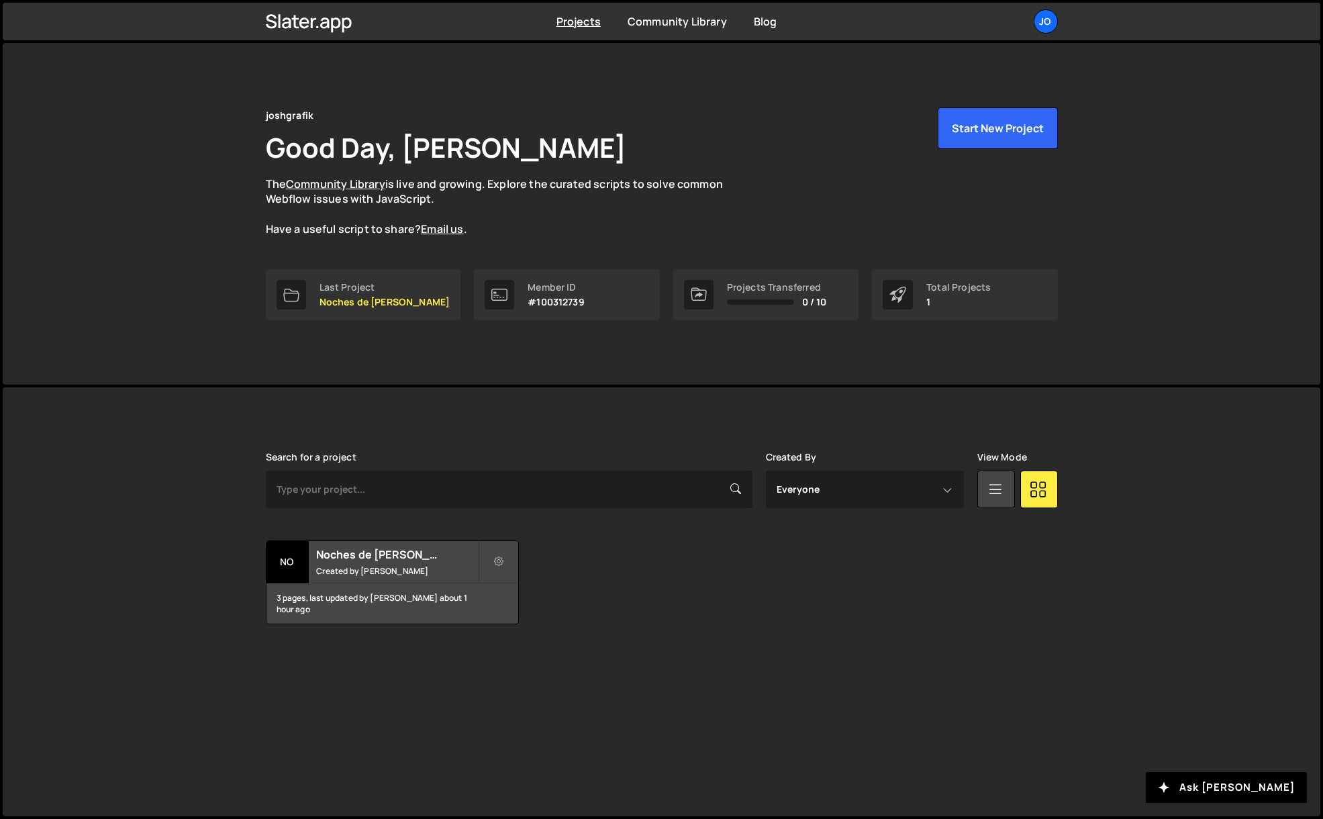
click at [768, 525] on div "Search for a project Created By Everyone Josue Alvarado View Mode Transfer Proj…" at bounding box center [662, 538] width 792 height 172
click at [348, 568] on small "Created by Josue Alvarado" at bounding box center [397, 570] width 162 height 11
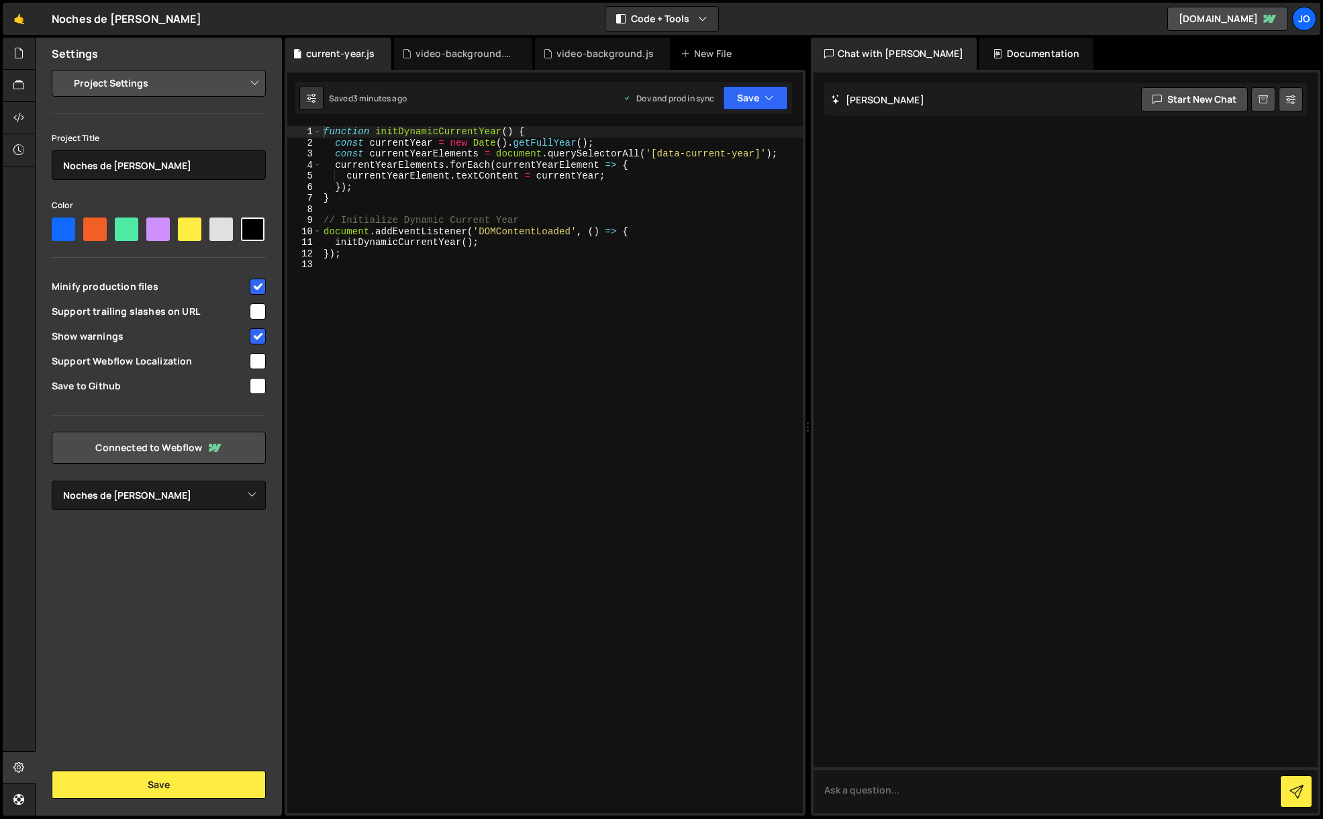
select select "68d8e08eeedae7e175e5ba56"
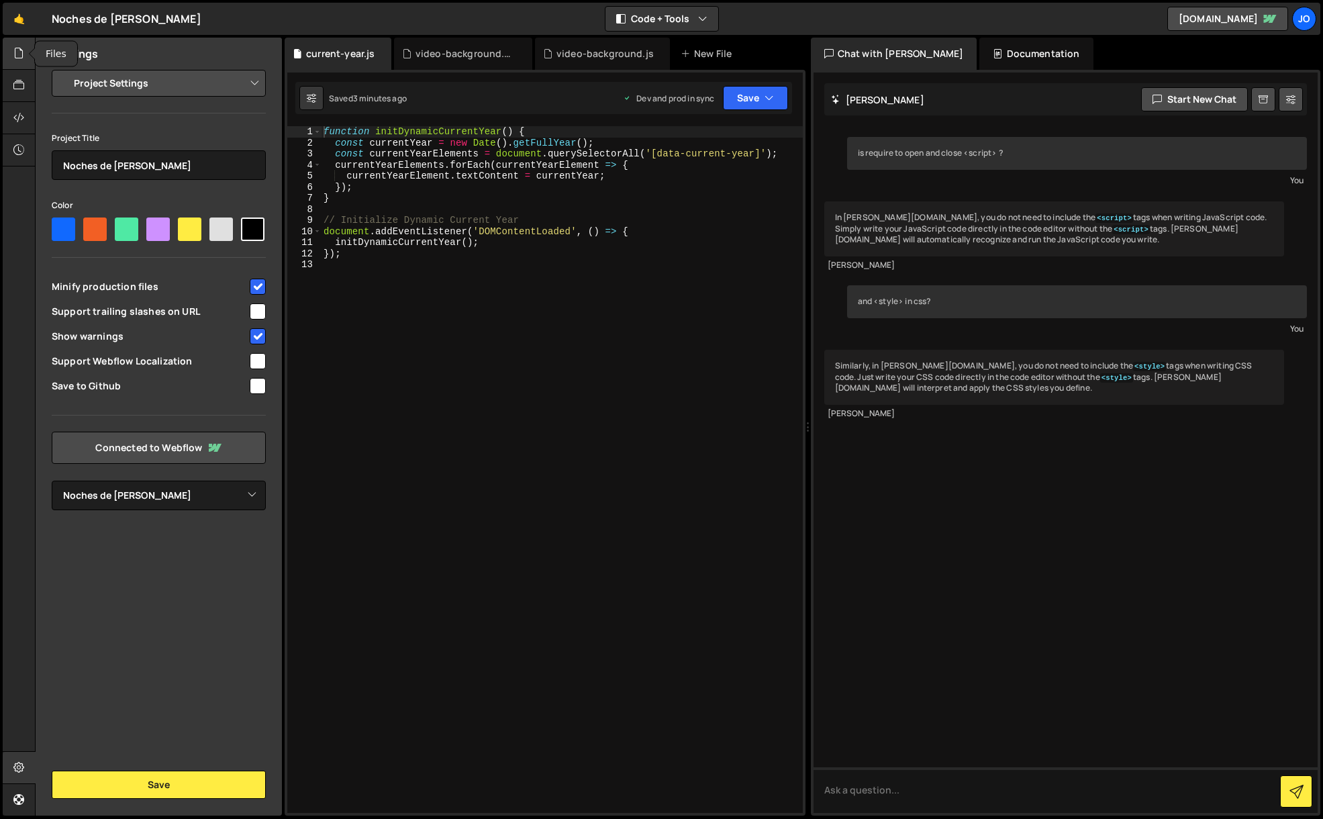
click at [25, 53] on div at bounding box center [19, 54] width 33 height 32
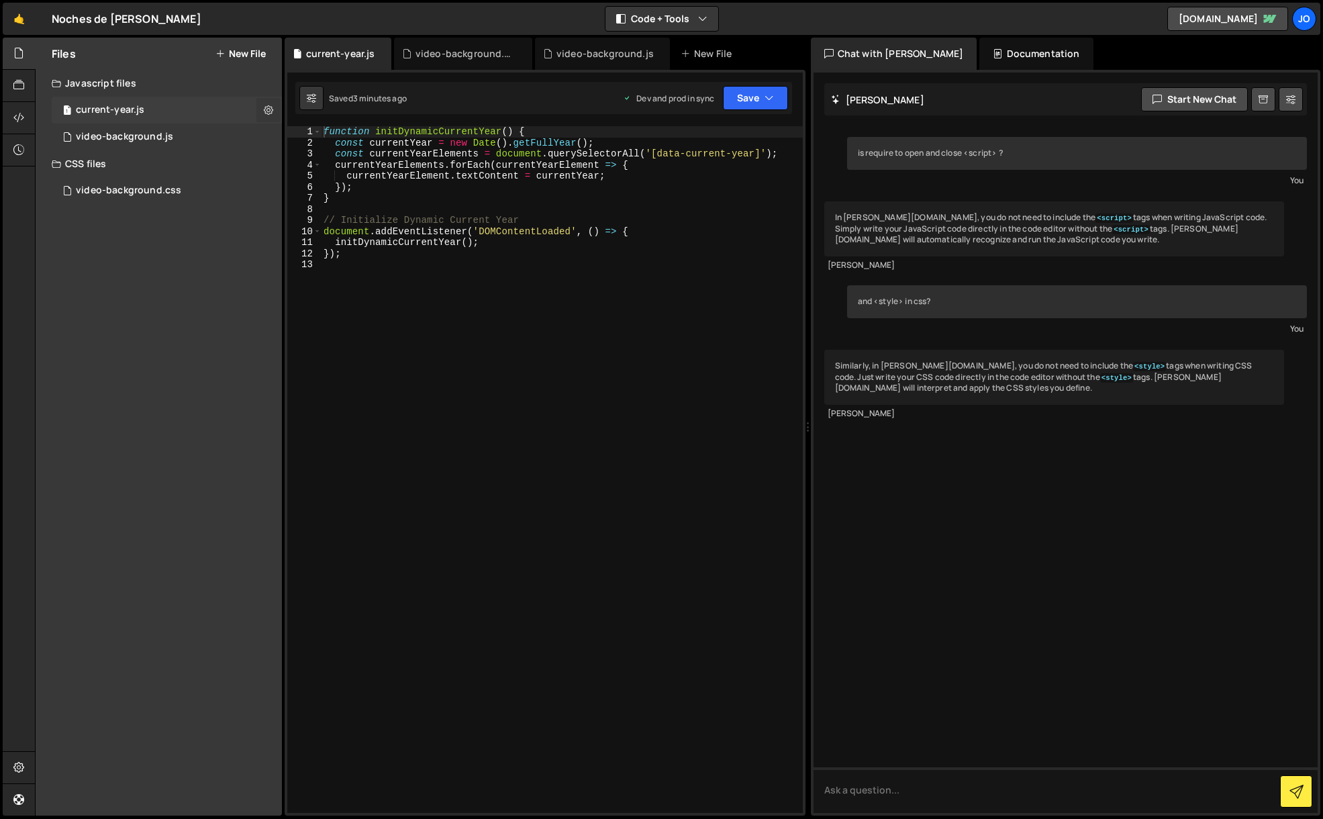
click at [268, 111] on icon at bounding box center [268, 109] width 9 height 13
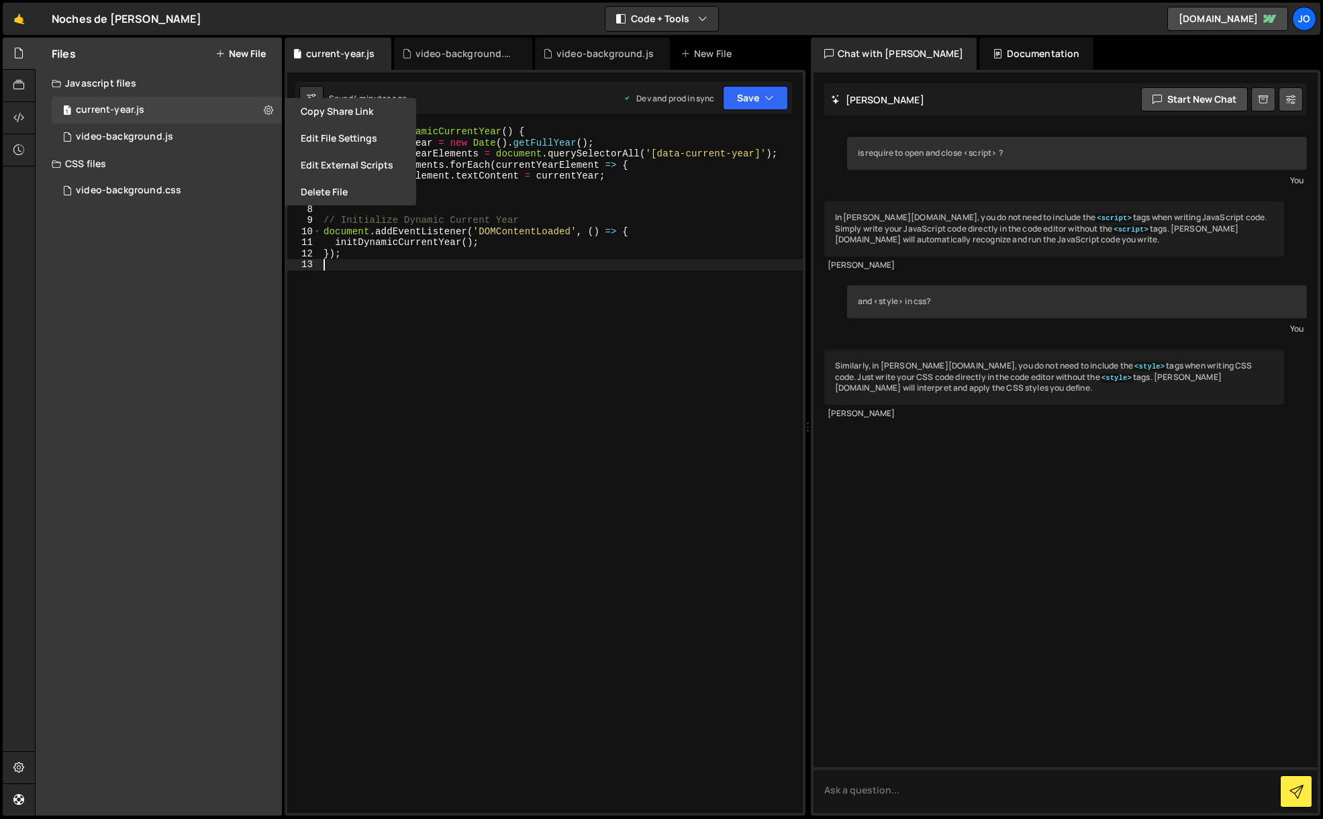
click at [576, 341] on div "function initDynamicCurrentYear ( ) { const currentYear = new Date ( ) . getFul…" at bounding box center [562, 480] width 482 height 709
click at [1167, 22] on link "noches-de-gloria.webflow.io" at bounding box center [1227, 19] width 121 height 24
click at [126, 262] on div "Files New File Javascript files 1 current-year.js 0 1 video-background.js 0 CSS…" at bounding box center [159, 427] width 246 height 778
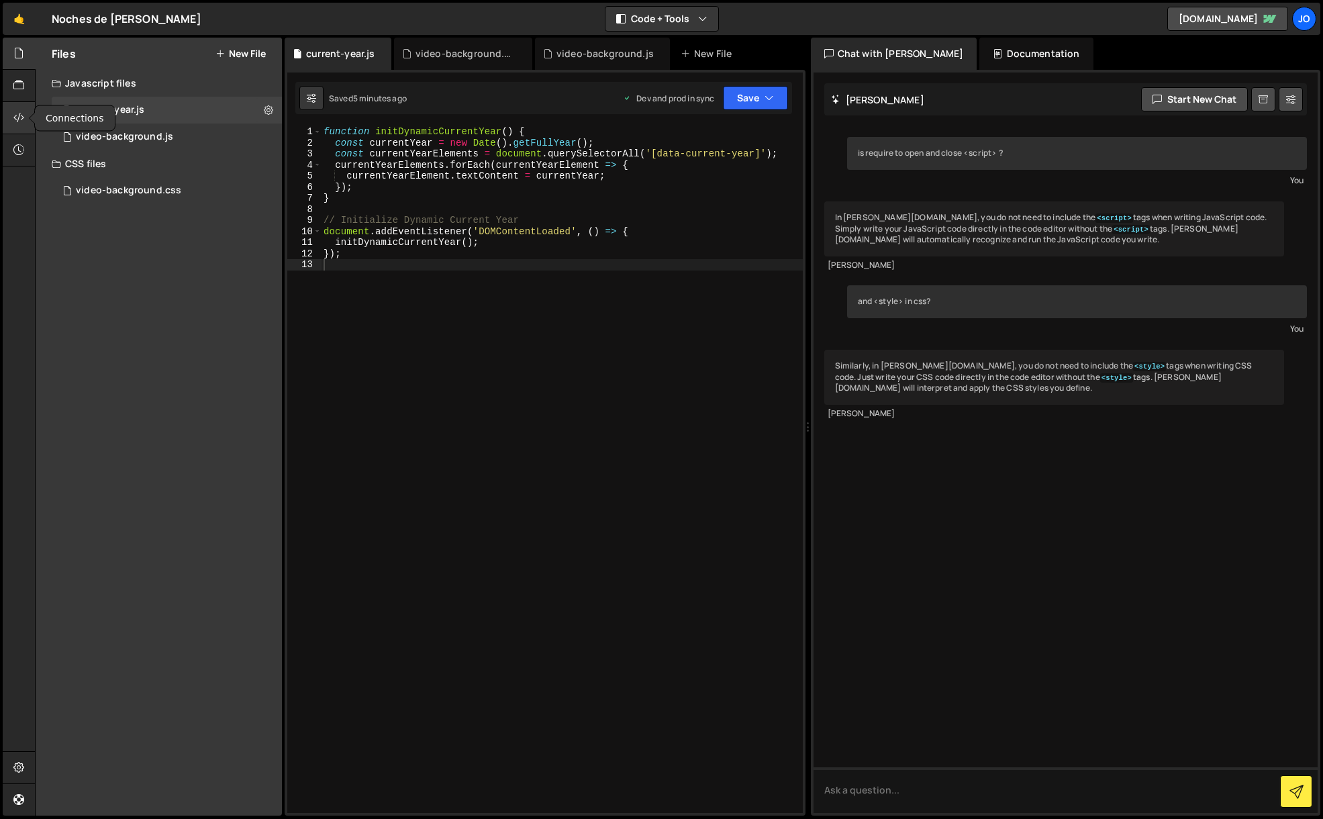
click at [14, 119] on icon at bounding box center [18, 117] width 11 height 15
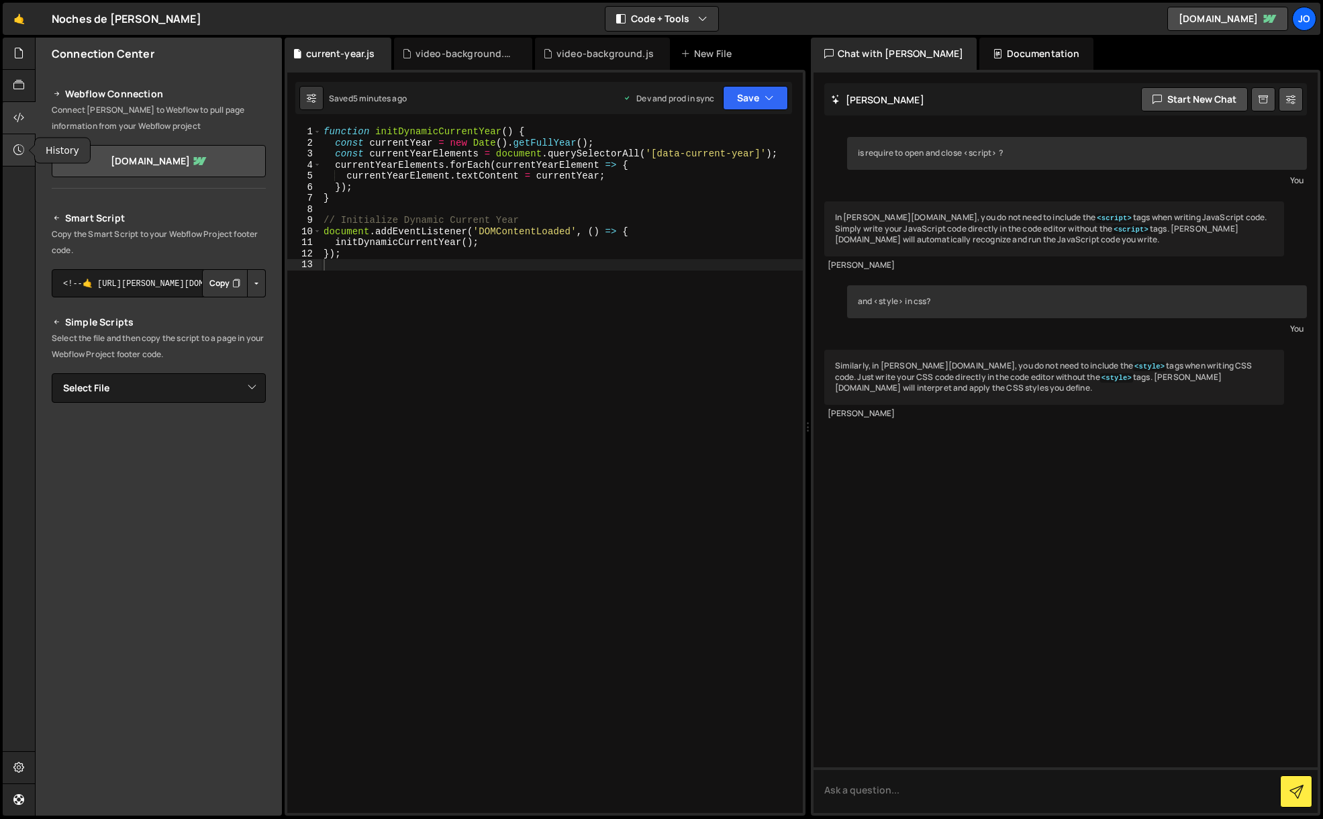
click at [10, 152] on div at bounding box center [19, 150] width 33 height 32
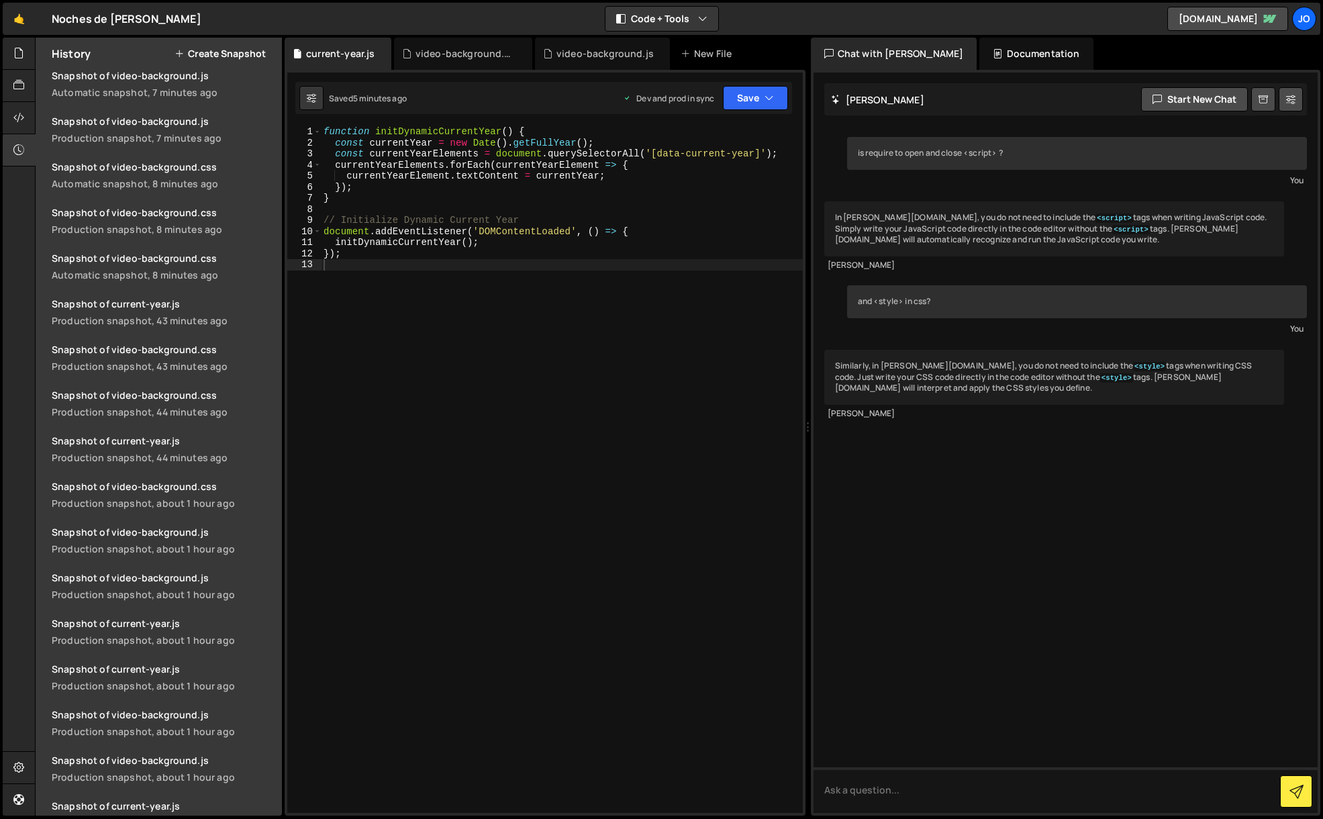
scroll to position [266, 0]
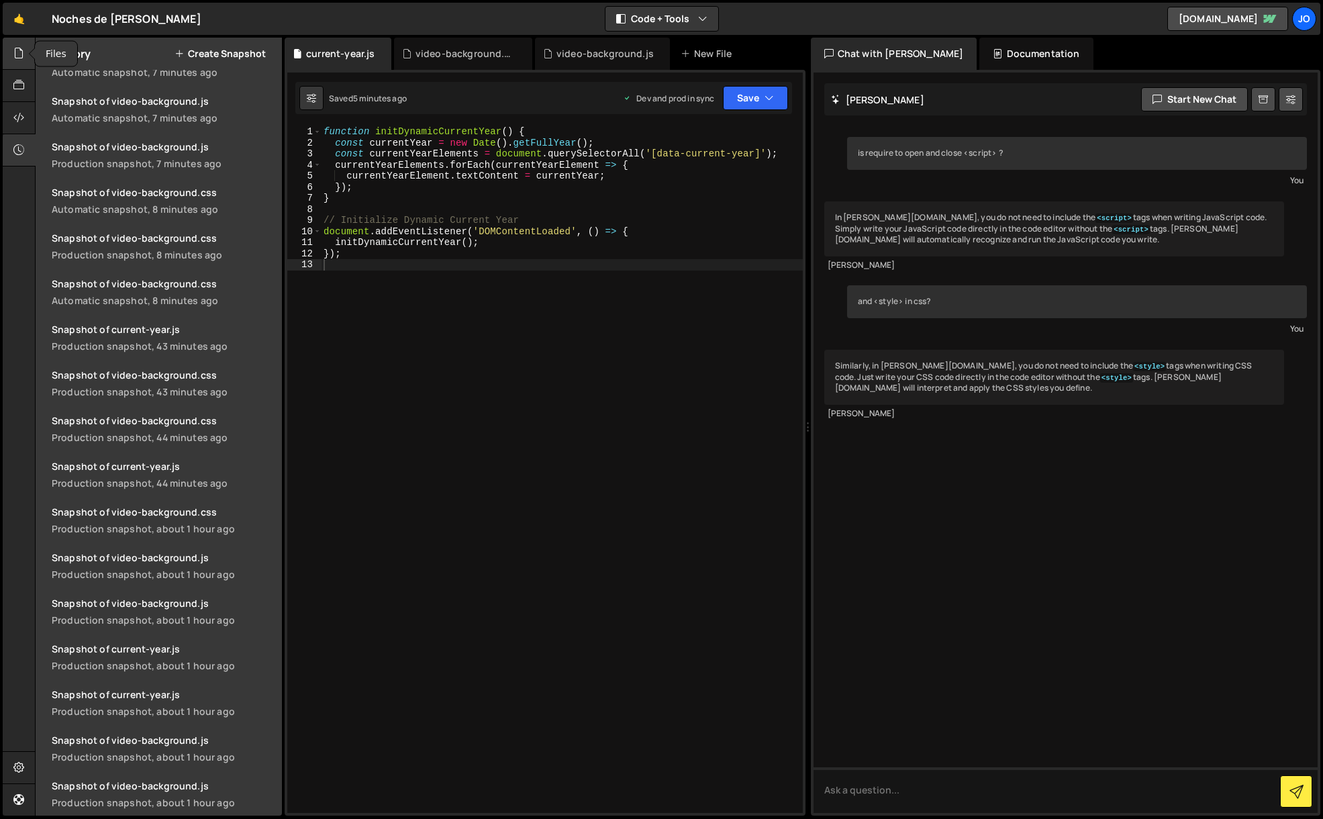
click at [14, 52] on icon at bounding box center [18, 53] width 11 height 15
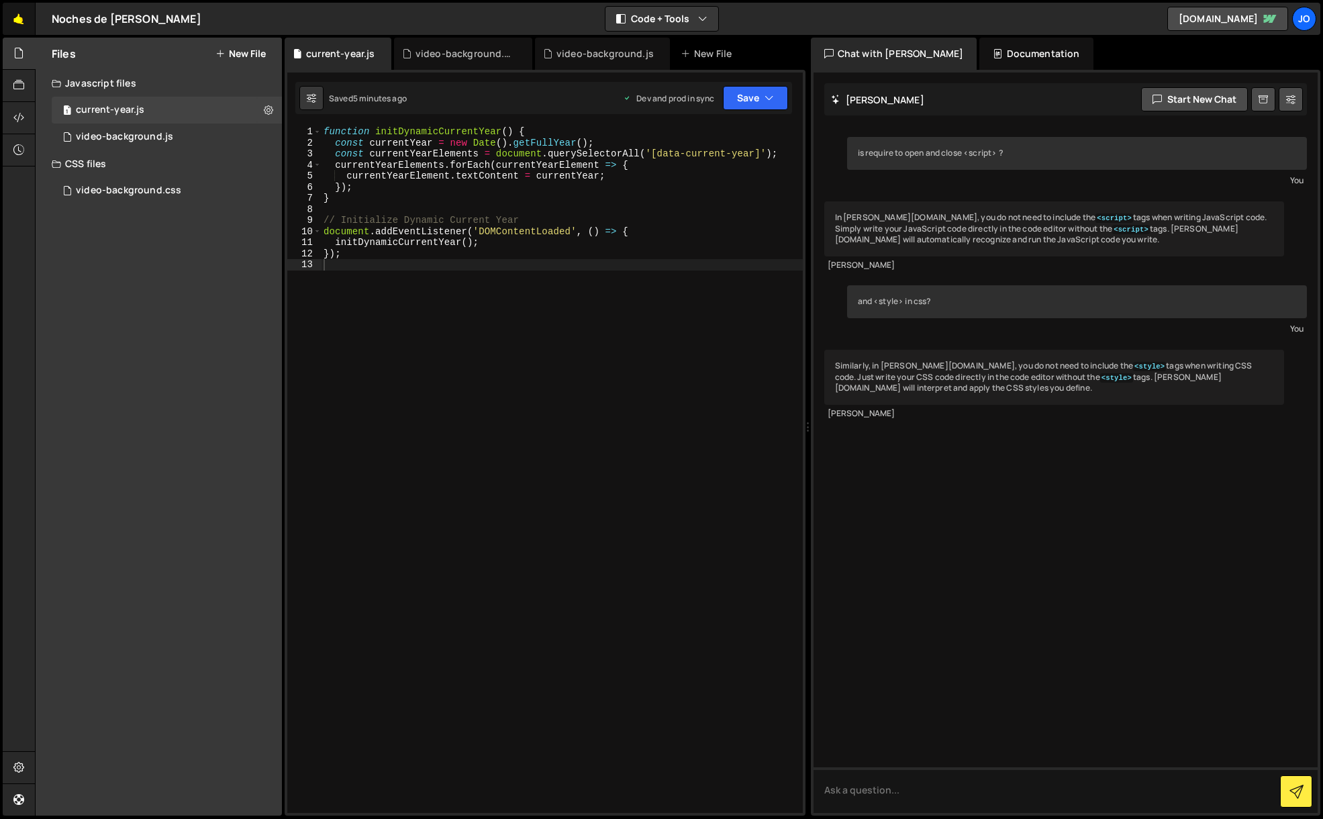
click at [23, 23] on link "🤙" at bounding box center [19, 19] width 33 height 32
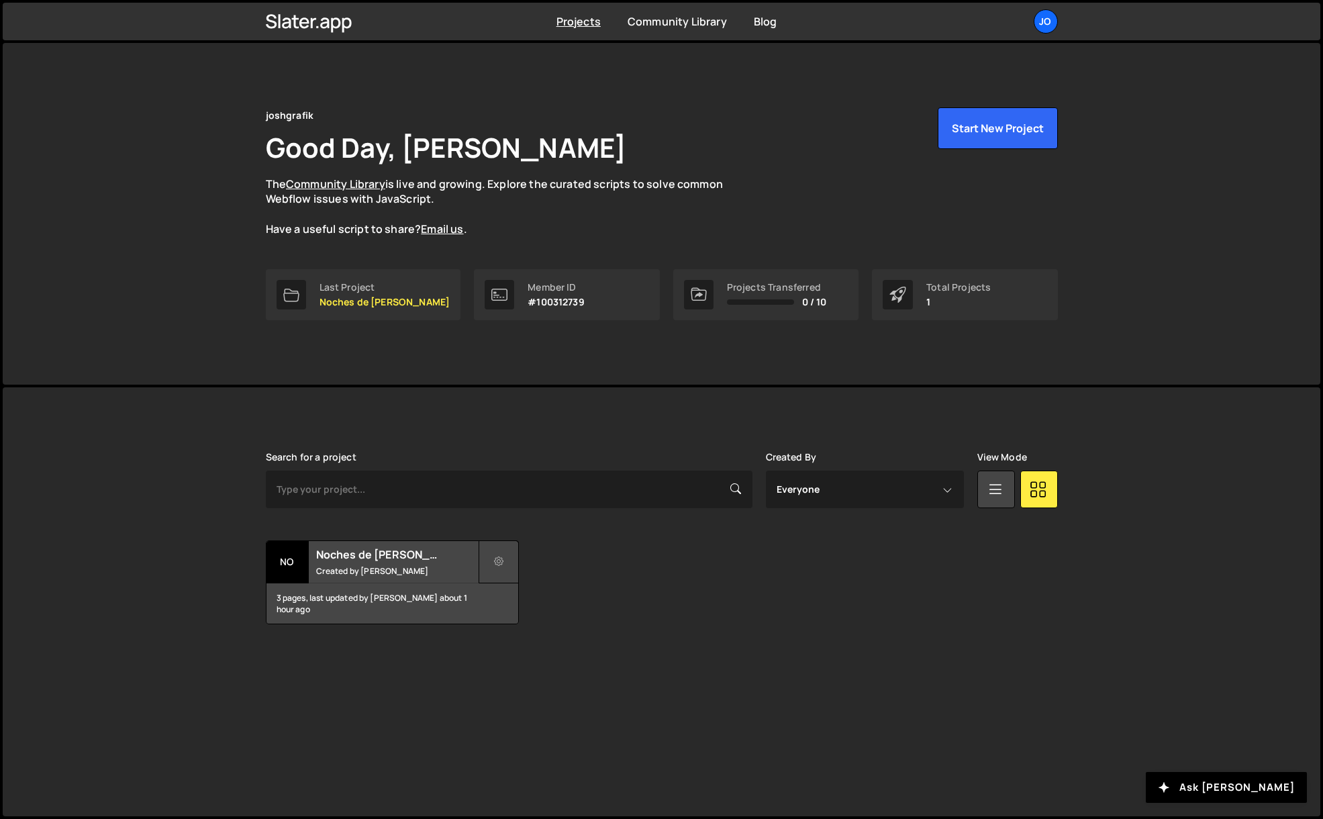
click at [503, 557] on icon at bounding box center [498, 561] width 9 height 13
click at [590, 544] on div "Transfer Project Edit Project Delete Project No Noches de Gloria Created by Jos…" at bounding box center [662, 582] width 792 height 84
click at [292, 559] on div "No" at bounding box center [287, 562] width 42 height 42
click at [362, 554] on h2 "Noches de [PERSON_NAME]" at bounding box center [397, 554] width 162 height 15
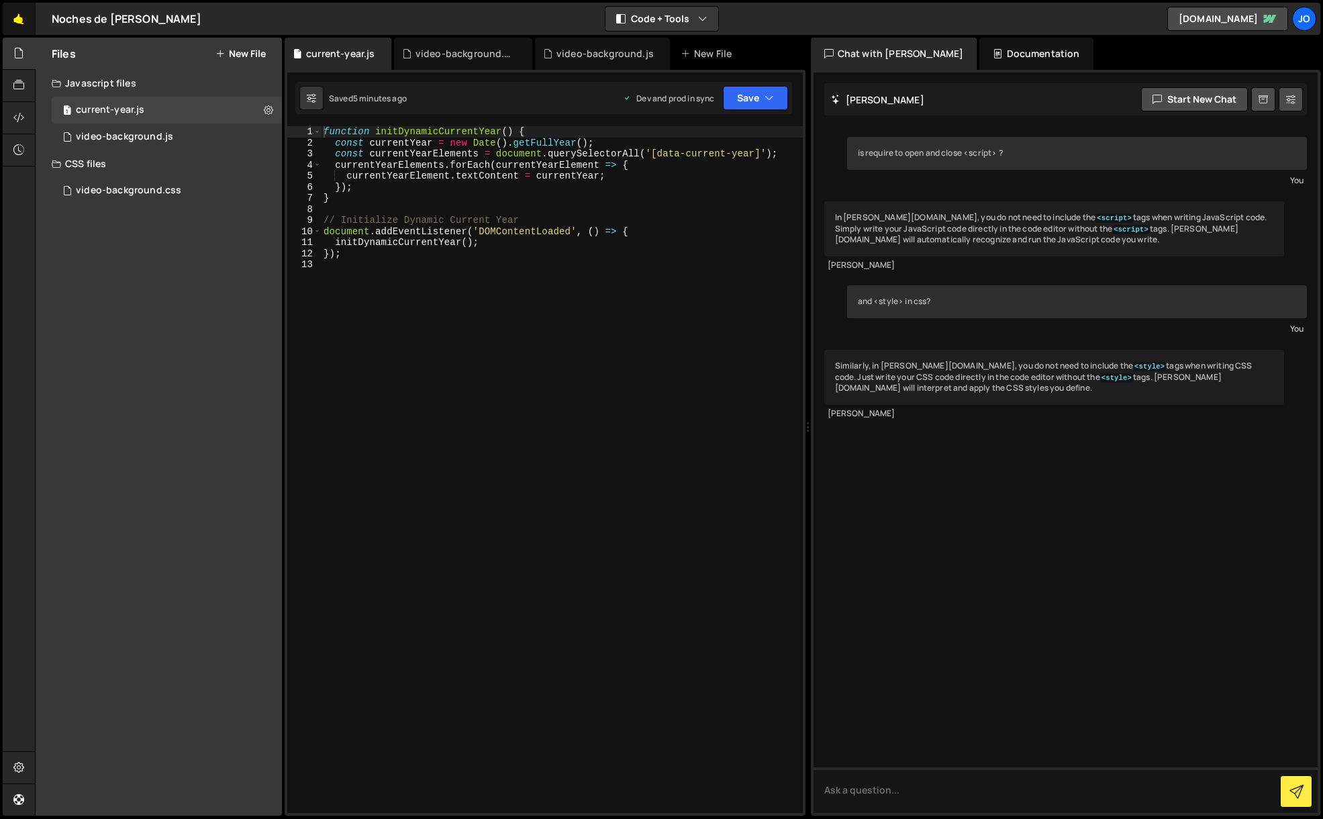
click at [17, 15] on link "🤙" at bounding box center [19, 19] width 33 height 32
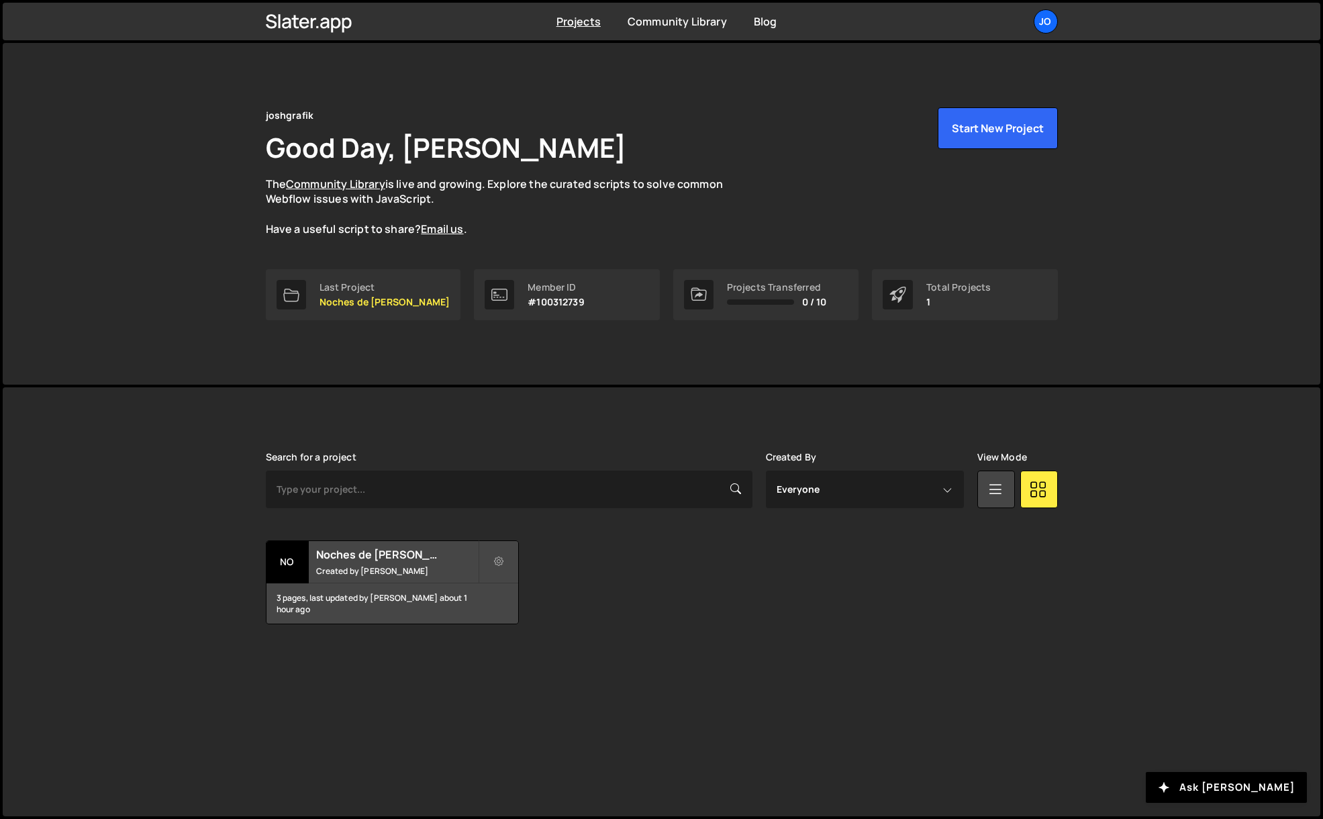
click at [579, 586] on div "Transfer Project Edit Project Delete Project No Noches de [PERSON_NAME] Created…" at bounding box center [662, 582] width 792 height 84
click at [995, 133] on button "Start New Project" at bounding box center [997, 128] width 120 height 42
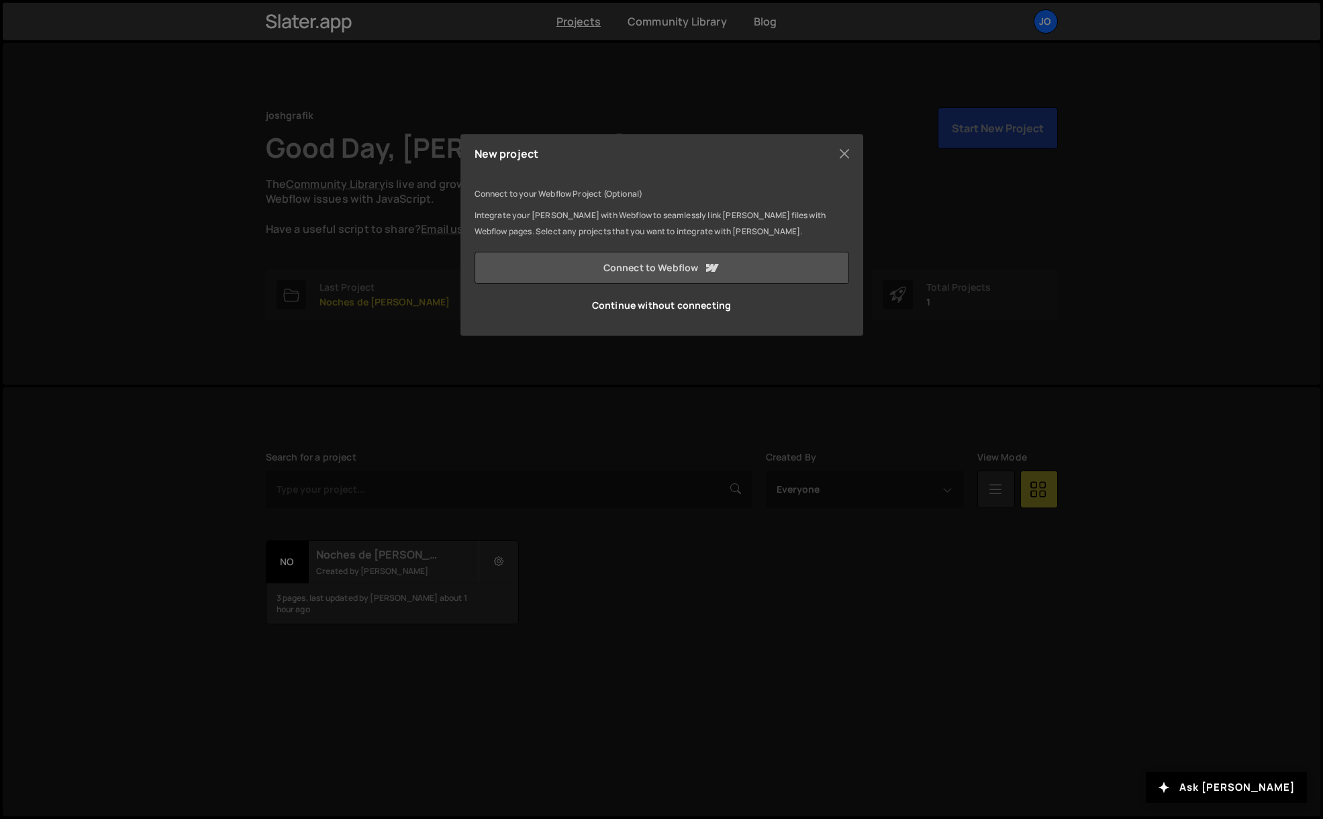
click at [687, 268] on link "Connect to Webflow" at bounding box center [661, 268] width 374 height 32
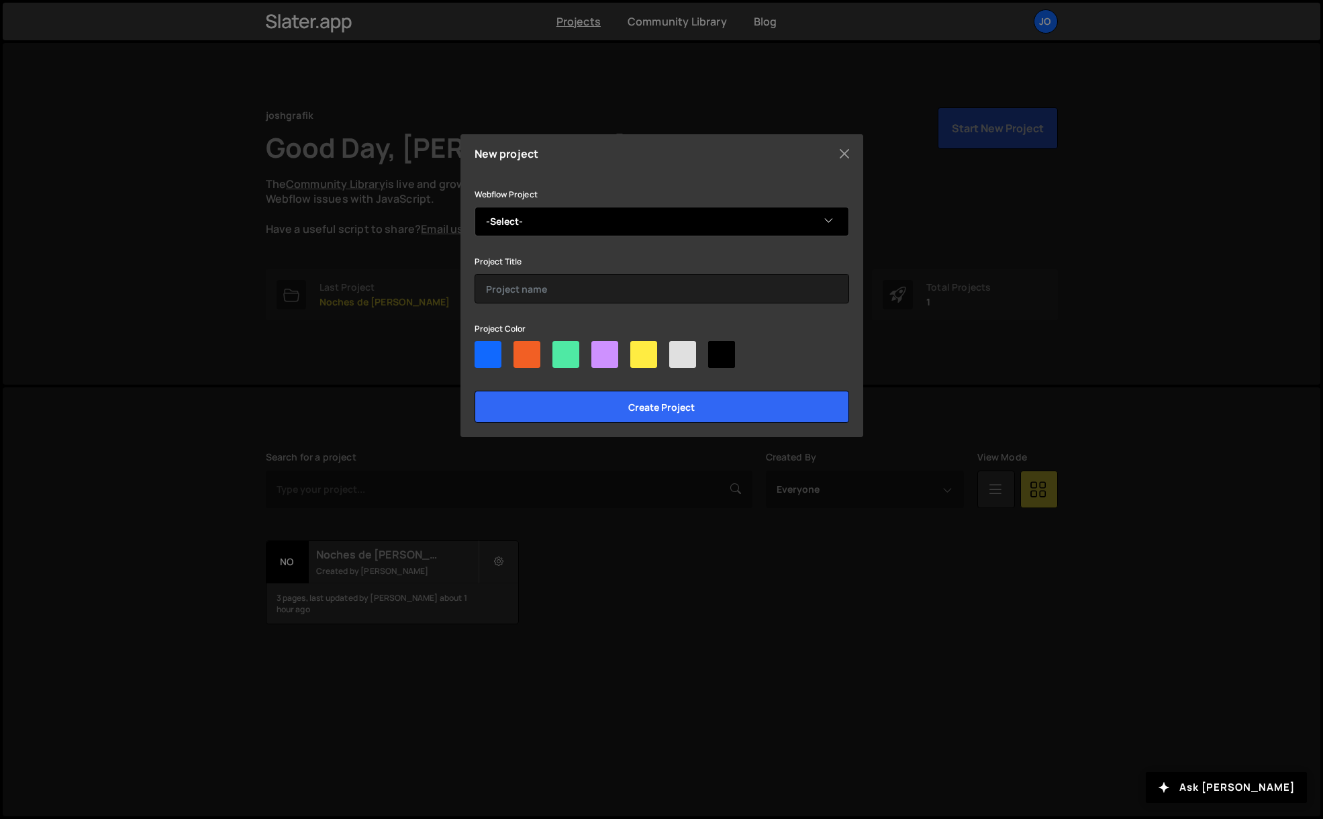
click at [542, 221] on select "-Select- Noches de [PERSON_NAME]" at bounding box center [661, 222] width 374 height 30
select select "68d8e08eeedae7e175e5ba56"
click at [474, 207] on select "-Select- Noches de Gloria" at bounding box center [661, 222] width 374 height 30
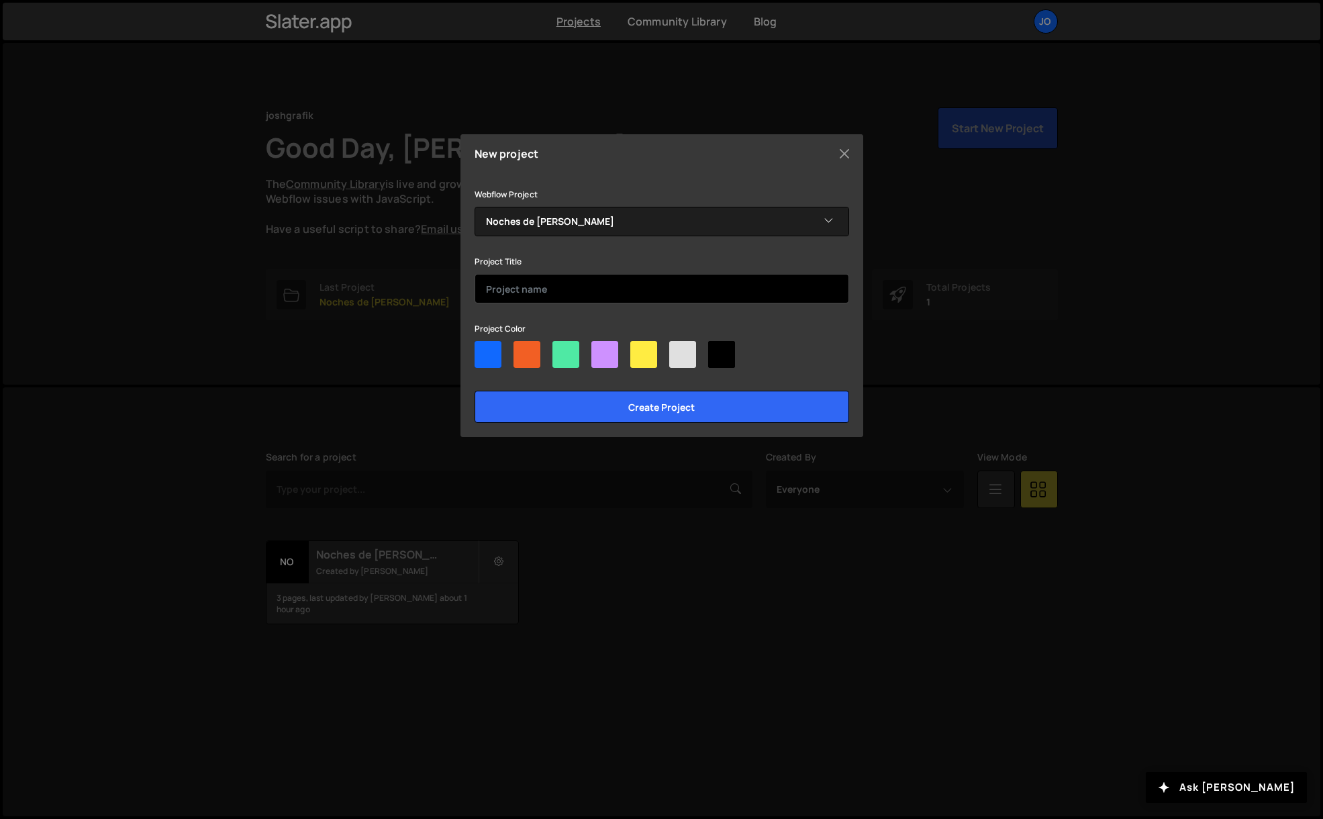
click at [539, 287] on input "text" at bounding box center [661, 289] width 374 height 30
type input "p"
type input "Proyecto Pureba"
click at [474, 391] on input "Create project" at bounding box center [661, 407] width 374 height 32
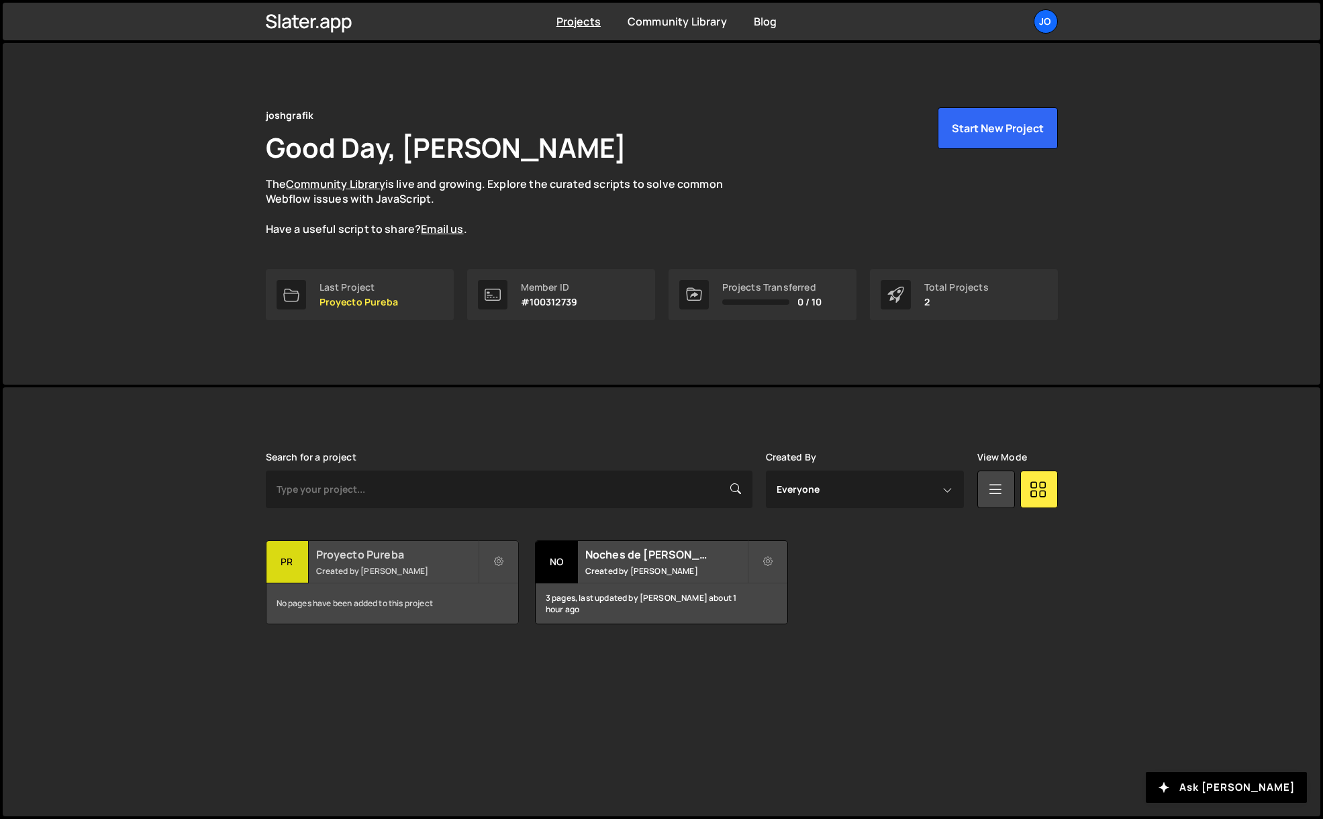
click at [361, 571] on small "Created by [PERSON_NAME]" at bounding box center [397, 570] width 162 height 11
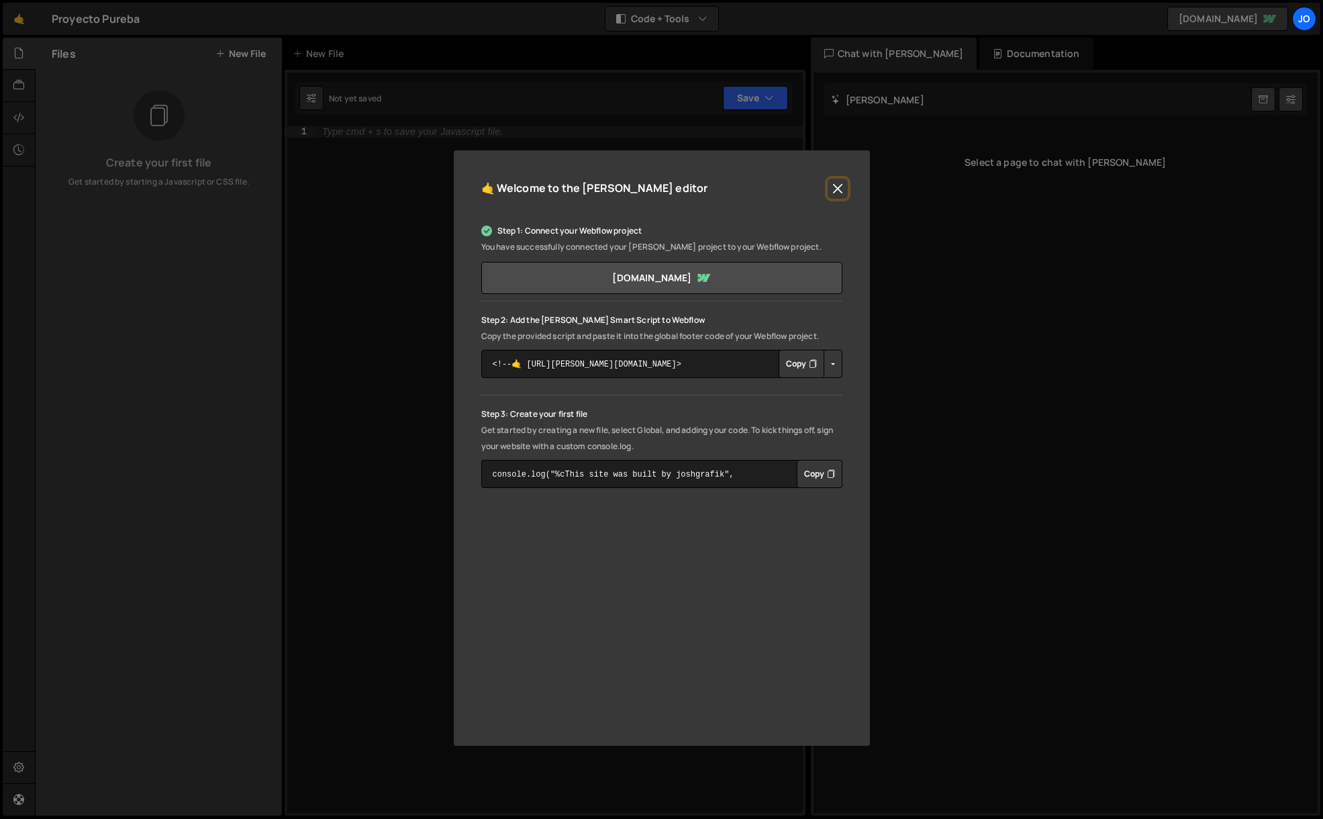
click at [837, 187] on button "Close" at bounding box center [837, 189] width 20 height 20
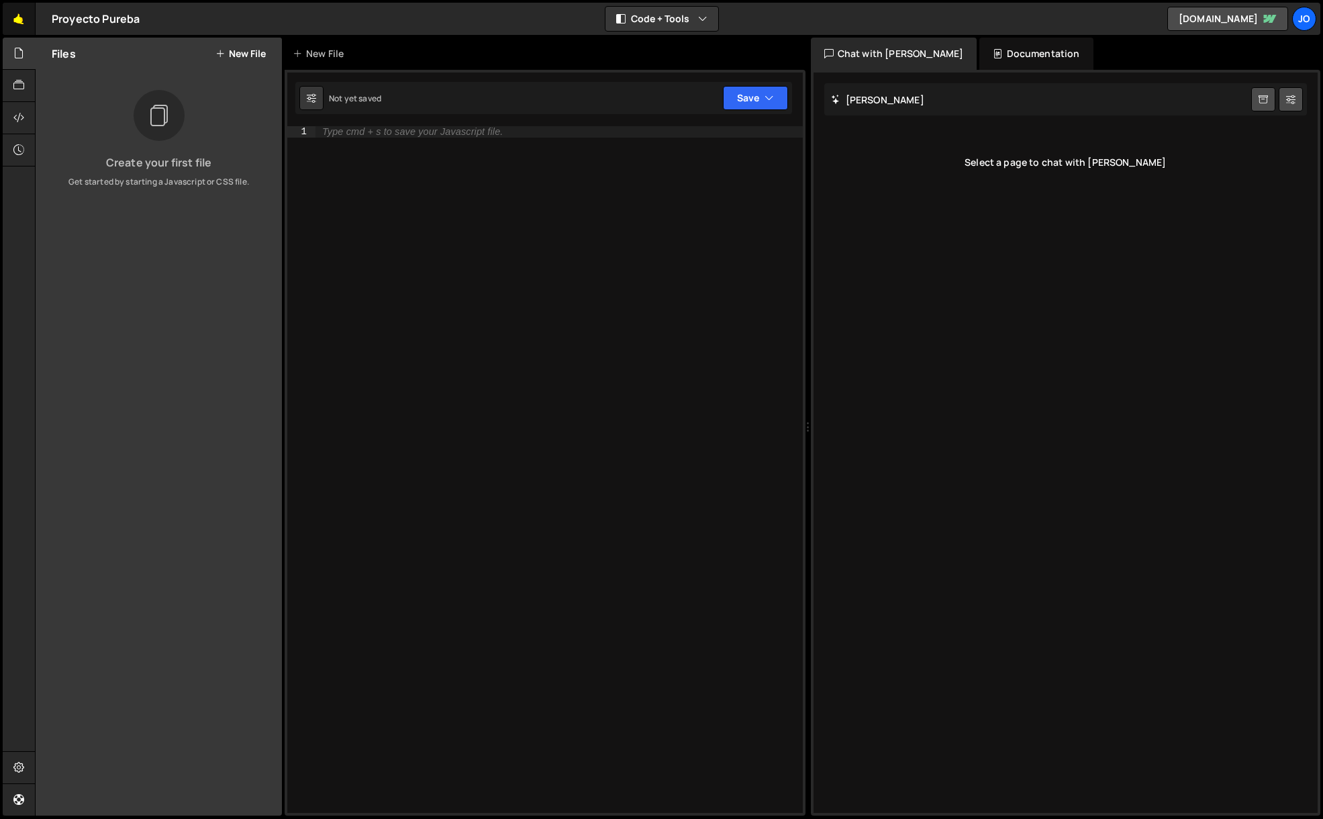
click at [19, 15] on link "🤙" at bounding box center [19, 19] width 33 height 32
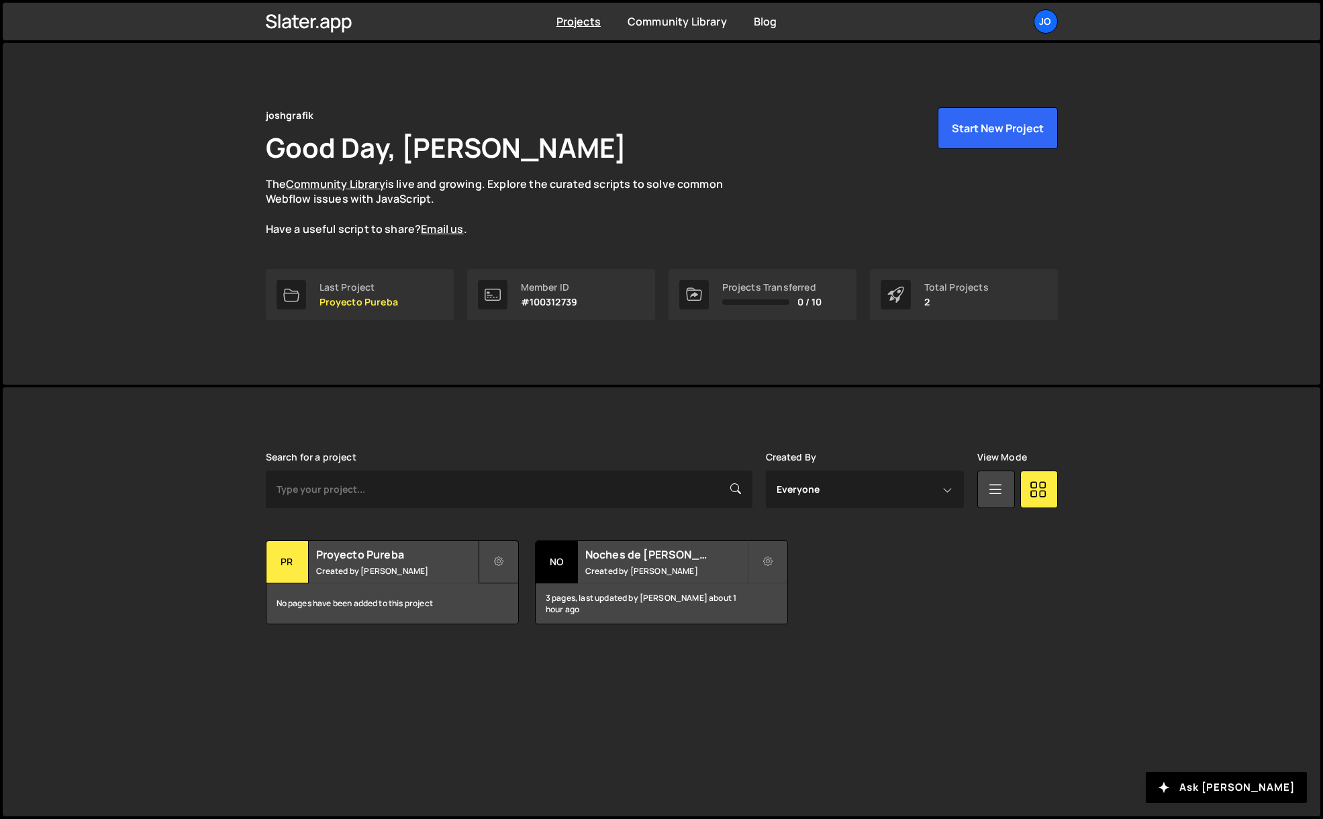
click at [497, 566] on icon at bounding box center [498, 561] width 9 height 13
click at [511, 646] on link "Delete Project" at bounding box center [559, 637] width 160 height 21
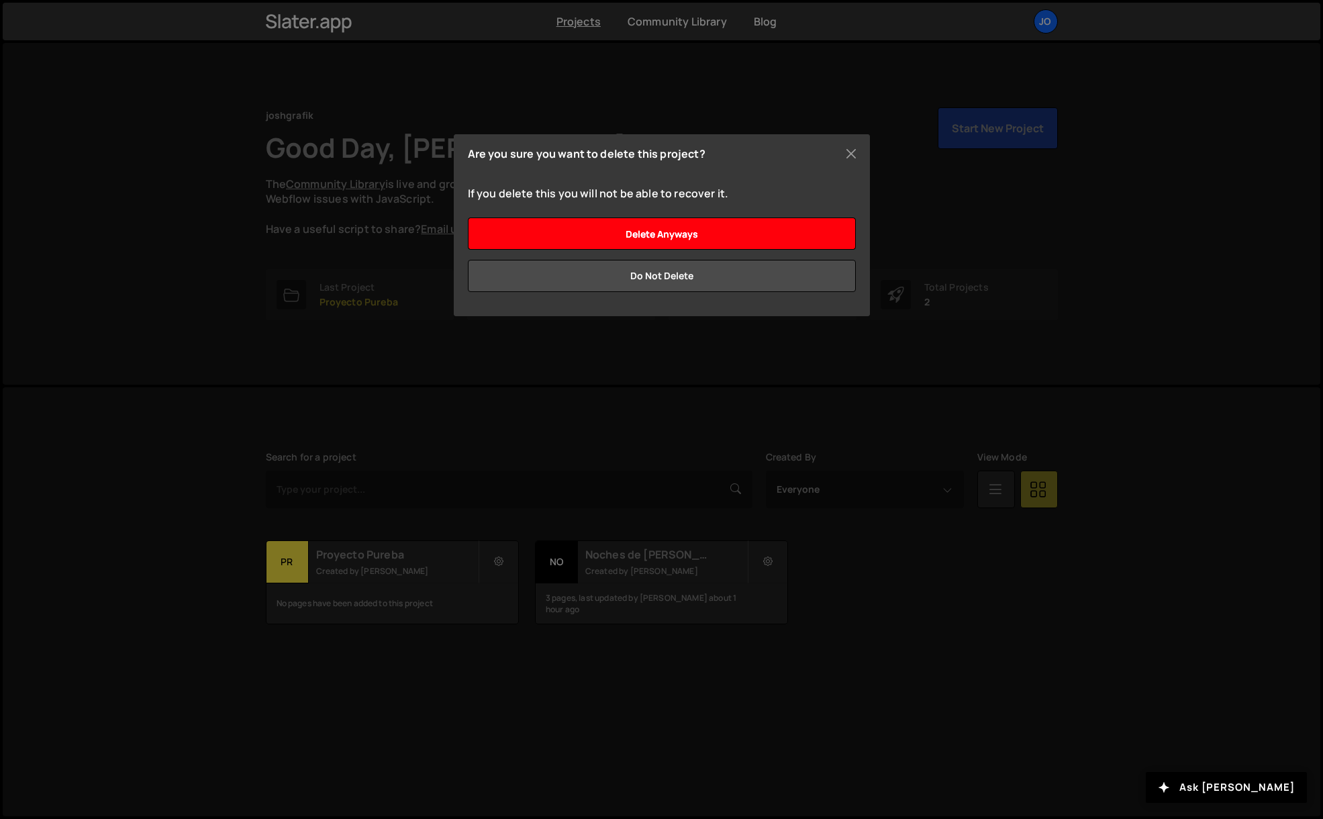
click at [674, 231] on input "Delete anyways" at bounding box center [662, 233] width 388 height 32
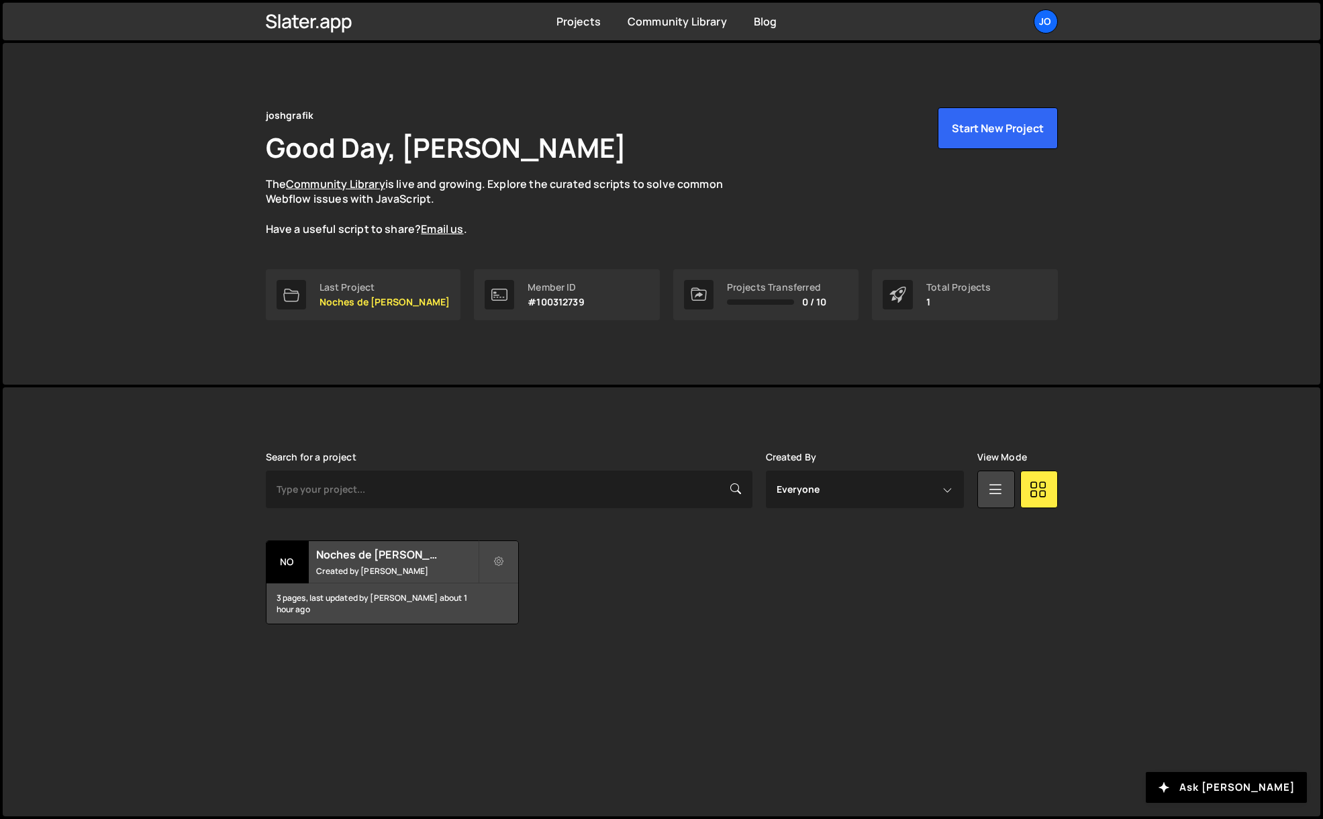
click at [704, 576] on div "Transfer Project Edit Project Delete Project No Noches de [PERSON_NAME] Created…" at bounding box center [662, 582] width 792 height 84
click at [352, 556] on h2 "Noches de [PERSON_NAME]" at bounding box center [397, 554] width 162 height 15
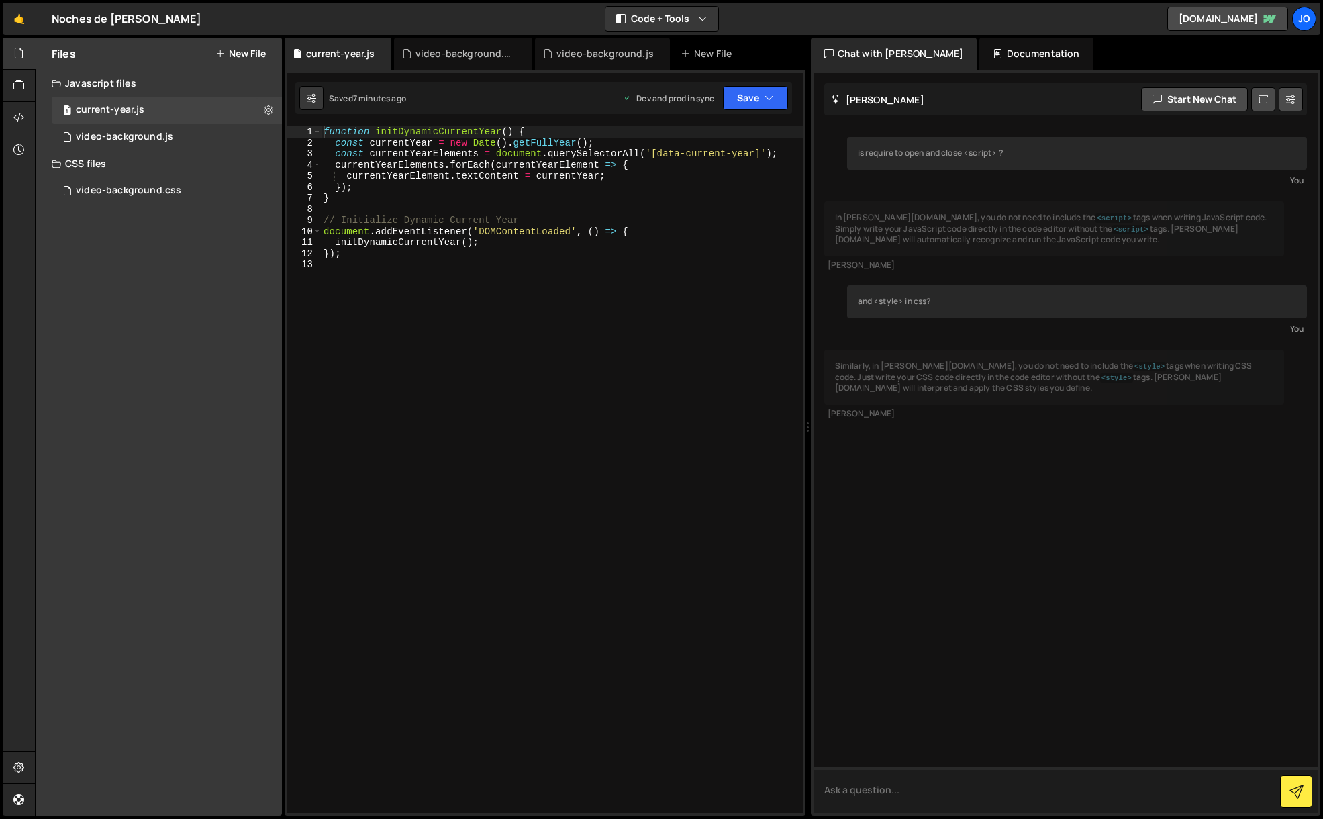
click at [868, 795] on textarea at bounding box center [1065, 790] width 505 height 46
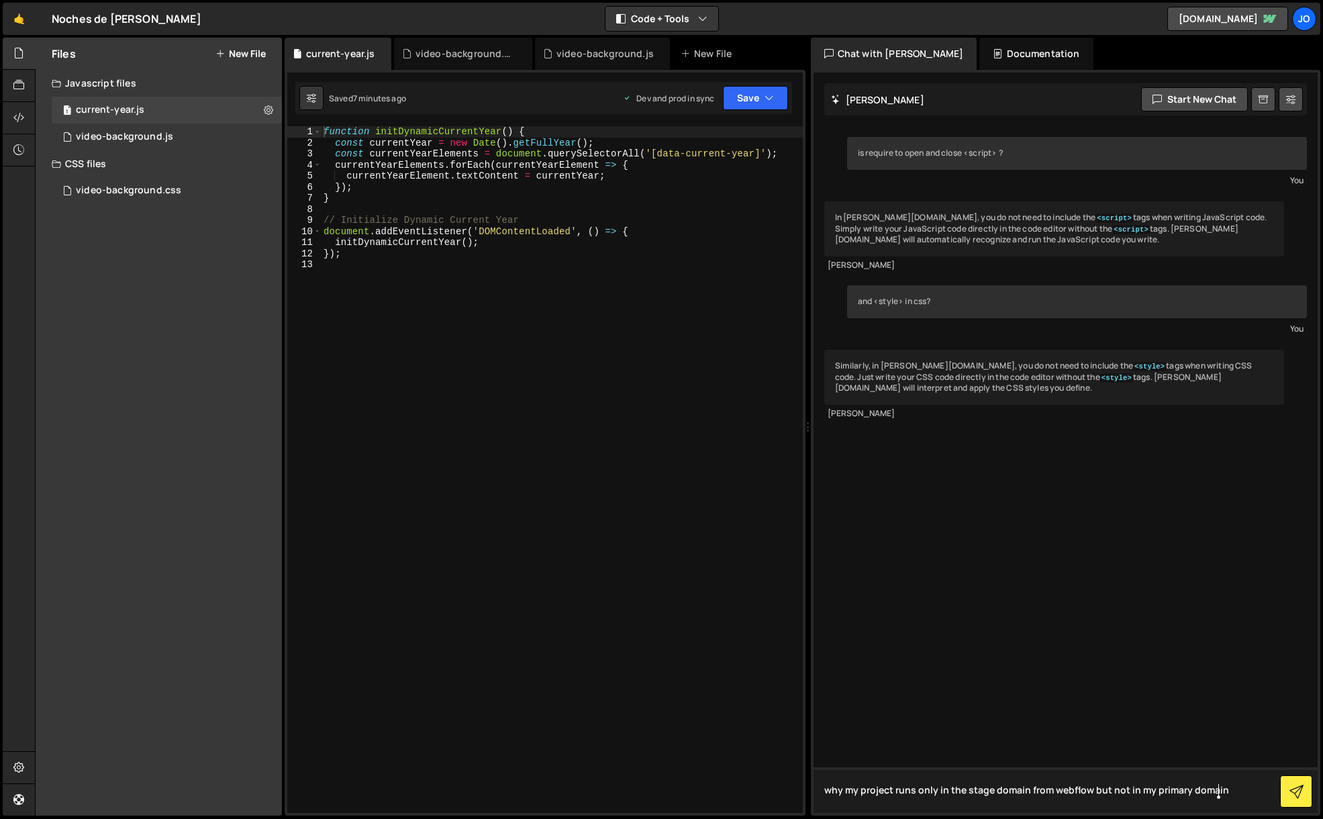
type textarea "why my project runs only in the stage domain from webflow but not in my primary…"
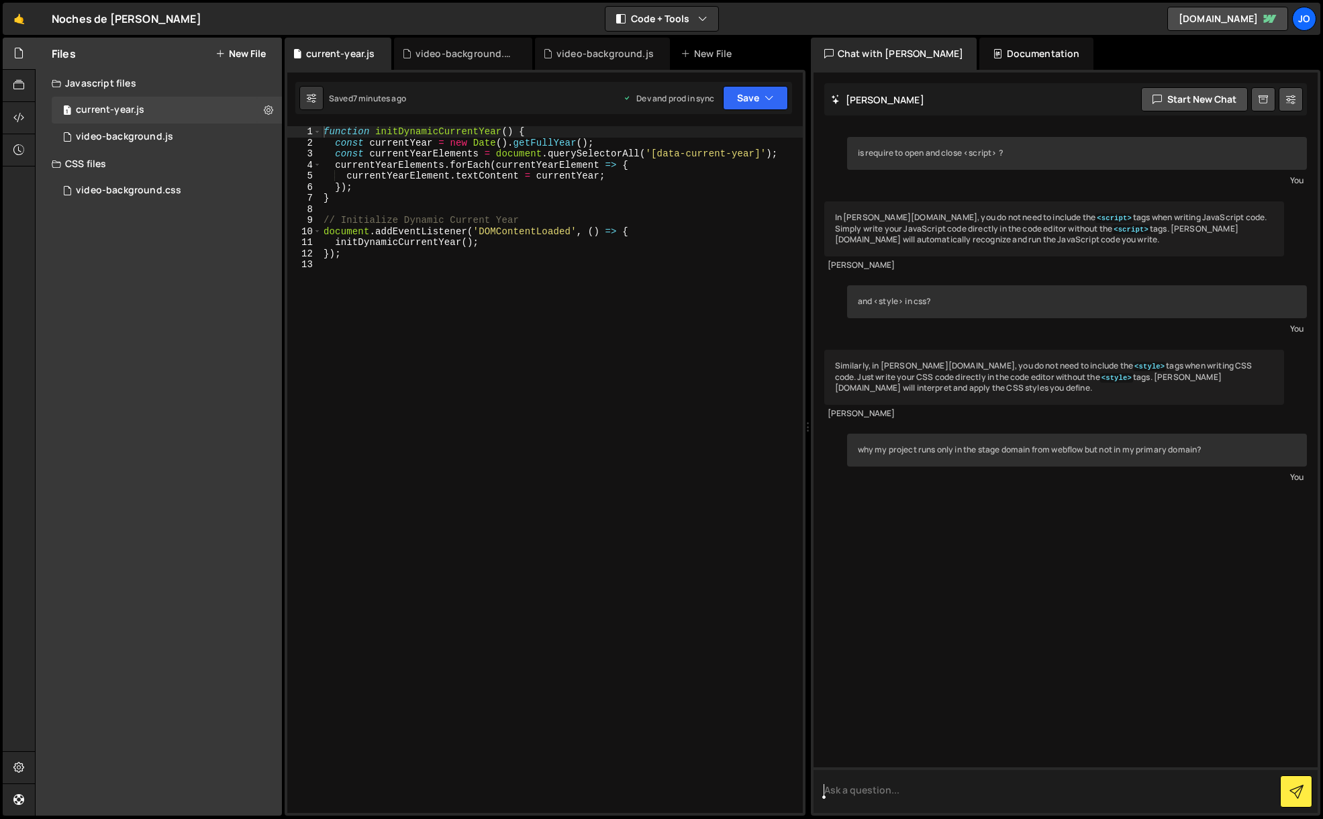
scroll to position [133, 0]
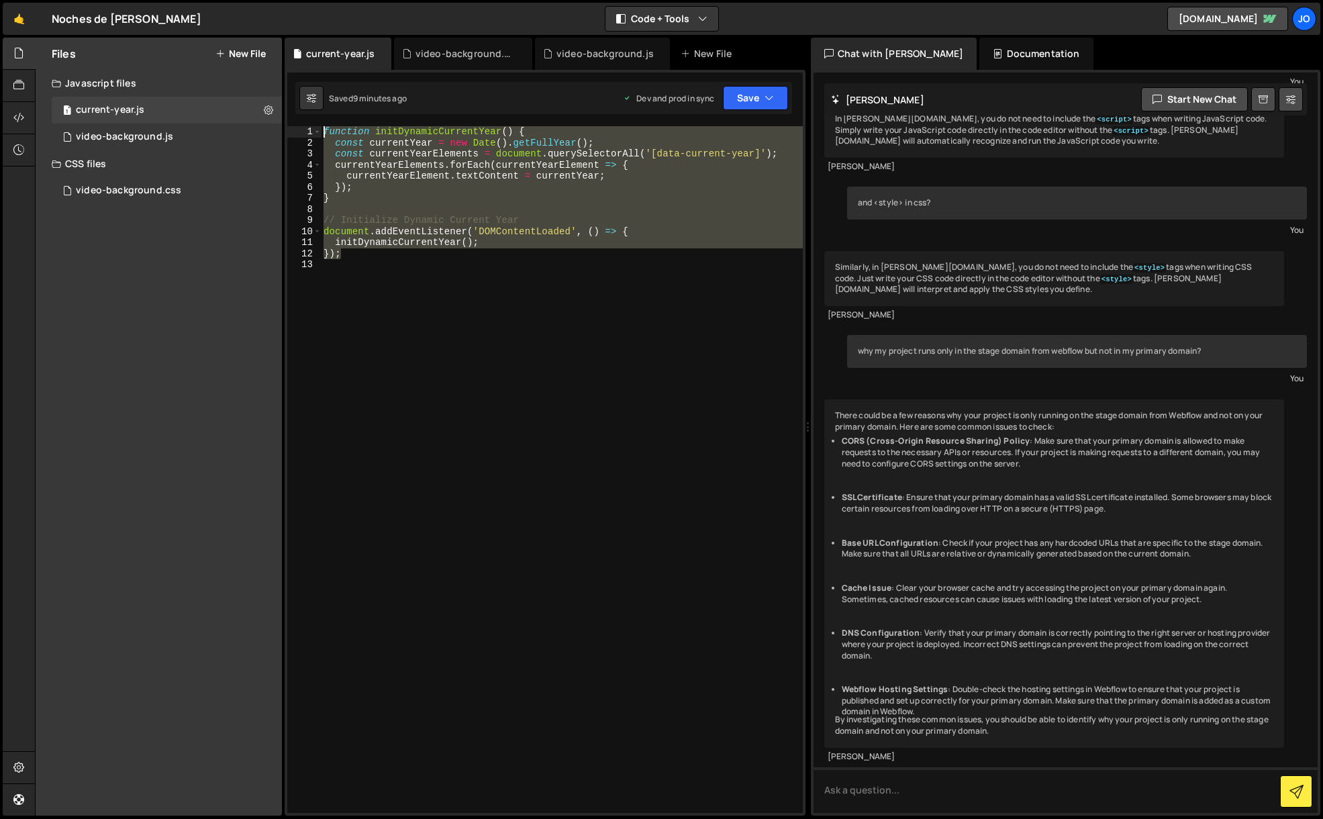
drag, startPoint x: 352, startPoint y: 257, endPoint x: 292, endPoint y: 110, distance: 158.6
click at [292, 110] on div "XXXXXXXXXXXXXXXXXXXXXXXXXXXXXXXXXXXXXXXXXXXXXXXXXXXXXXXXXXXXXXXXXXXXXXXXXXXXXXX…" at bounding box center [545, 443] width 521 height 746
type textarea "function initDynamicCurrentYear() { const currentYear = new Date().getFullYear(…"
click at [552, 338] on div "function initDynamicCurrentYear ( ) { const currentYear = new Date ( ) . getFul…" at bounding box center [562, 480] width 482 height 709
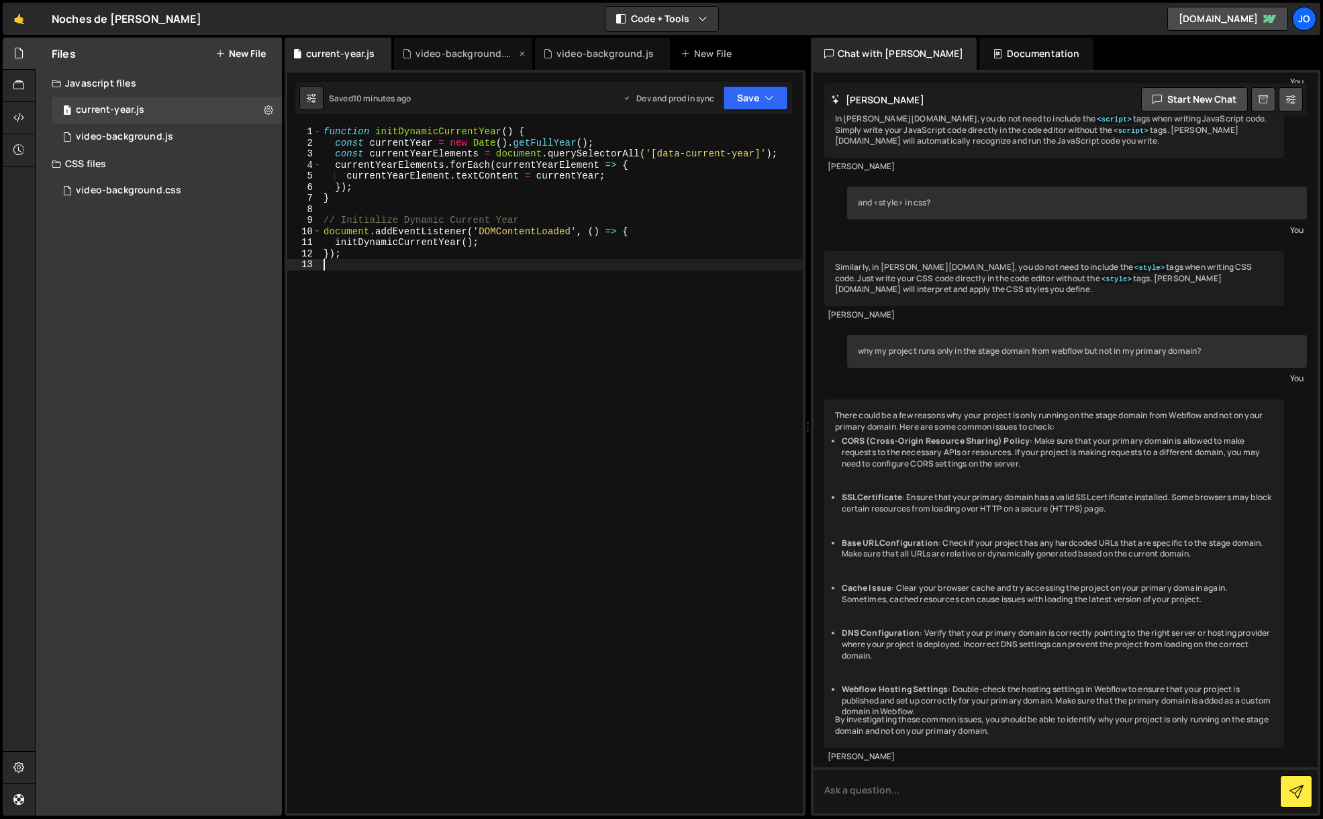
click at [470, 50] on div "video-background.css" at bounding box center [465, 53] width 101 height 13
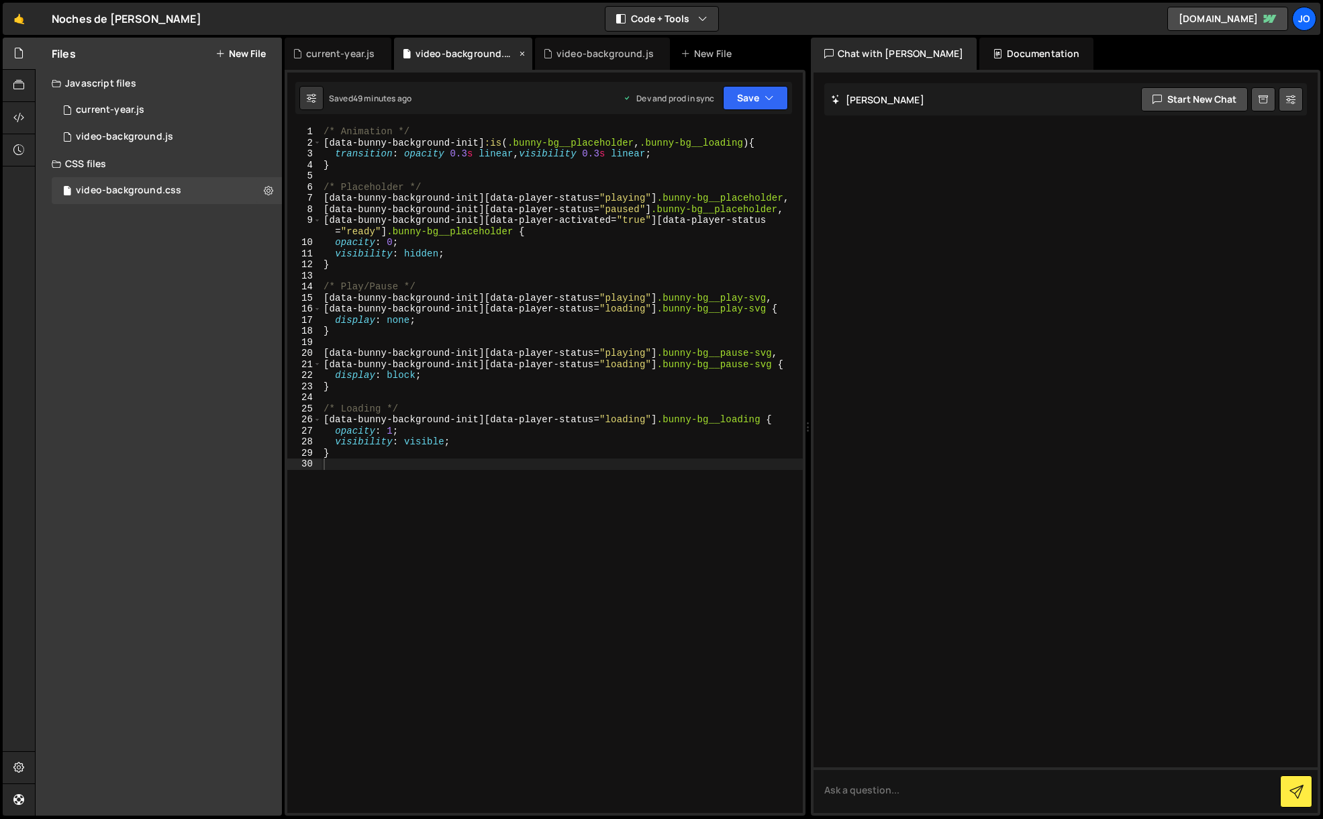
scroll to position [6, 0]
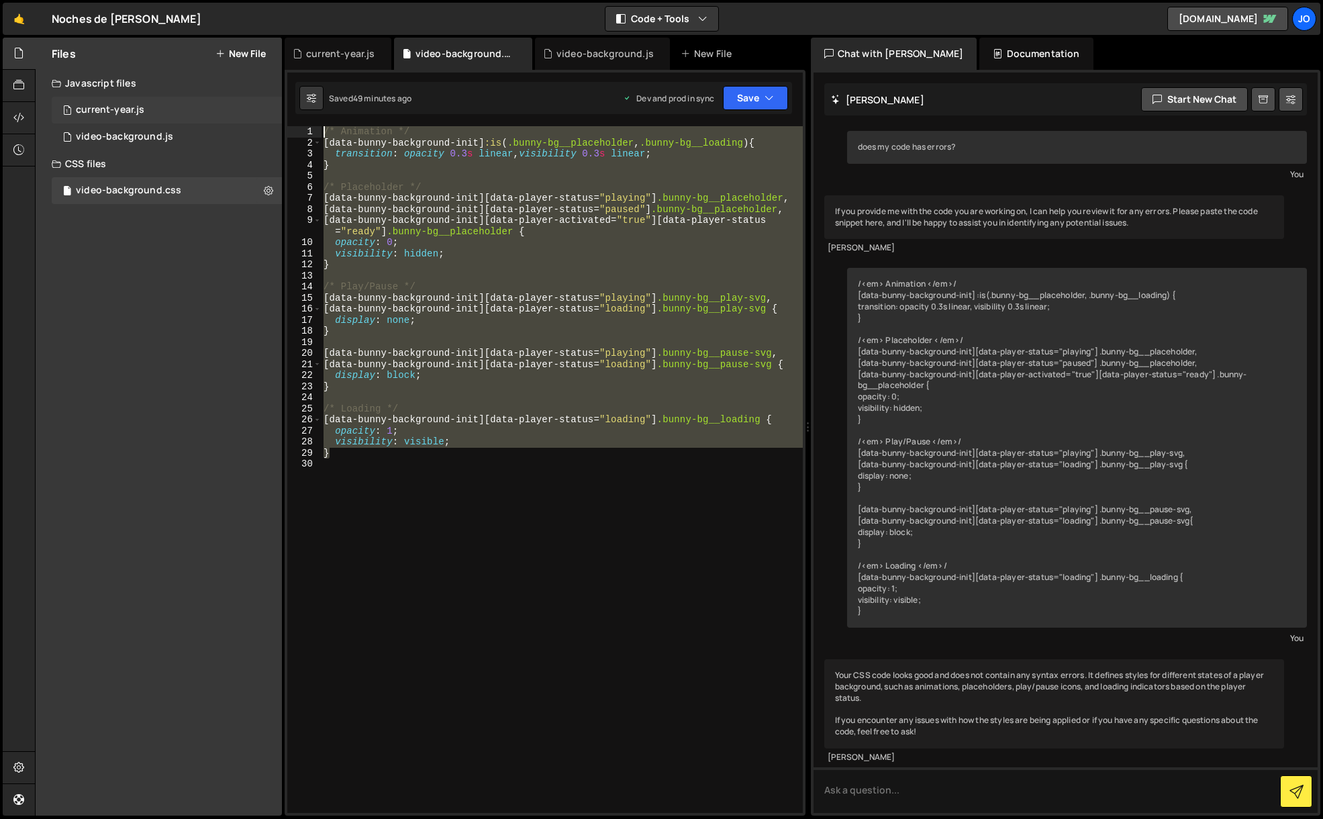
drag, startPoint x: 342, startPoint y: 458, endPoint x: 276, endPoint y: 112, distance: 351.8
click at [277, 112] on div "Files New File Javascript files 1 current-year.js 0 1 video-background.js 0 CSS…" at bounding box center [679, 427] width 1288 height 778
type textarea "/* Animation */ [data-bunny-background-init] :is(.bunny-bg__placeholder, .bunny…"
click at [600, 54] on div "video-background.js" at bounding box center [604, 53] width 97 height 13
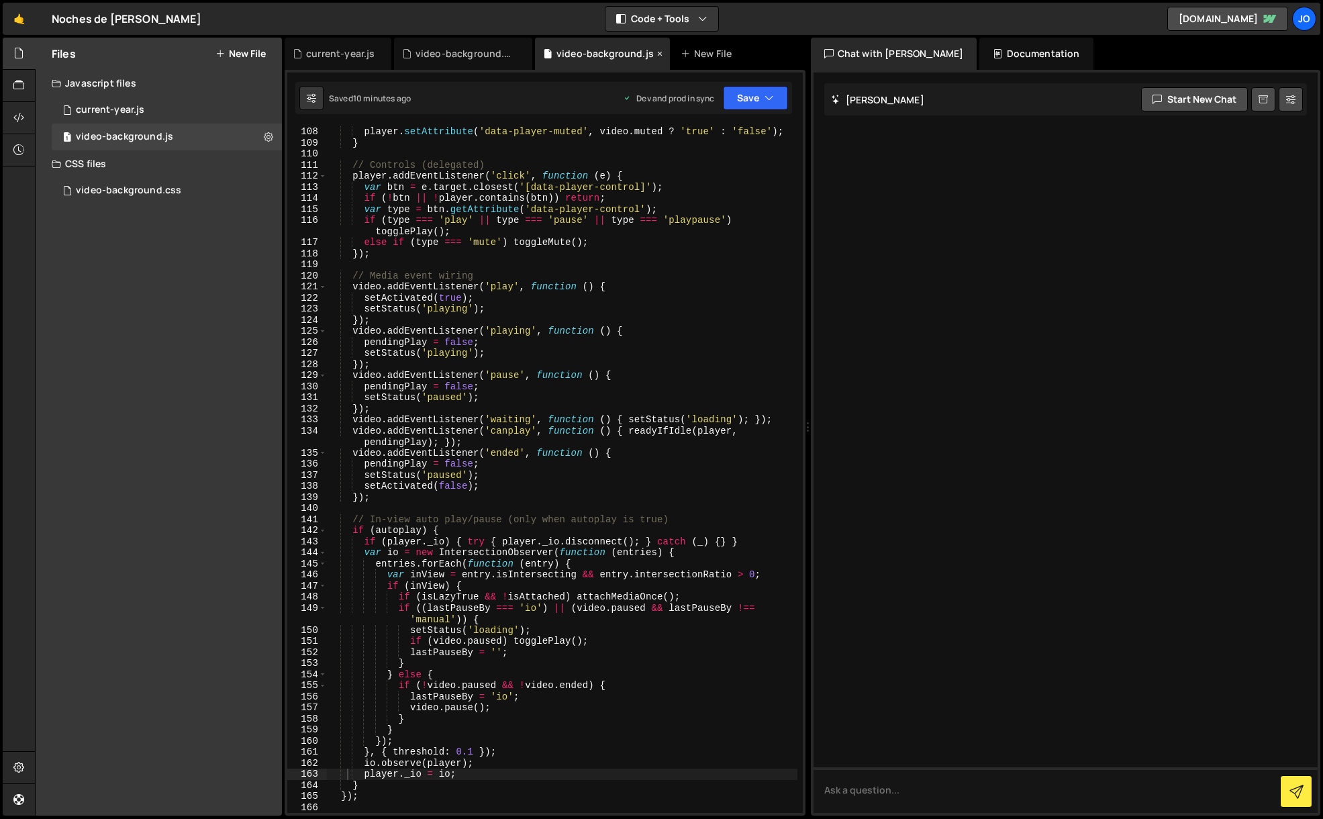
scroll to position [1240, 0]
click at [491, 225] on div "player . setAttribute ( 'data-player-muted' , video . muted ? 'true' : 'false' …" at bounding box center [562, 480] width 470 height 709
type textarea "});"
